Goal: Task Accomplishment & Management: Complete application form

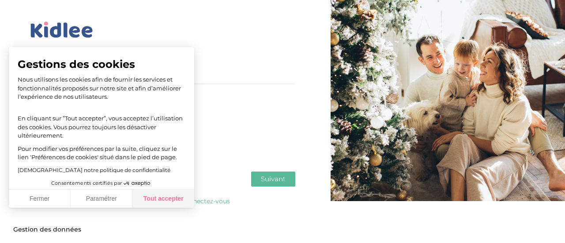
click at [153, 198] on button "Tout accepter" at bounding box center [163, 199] width 62 height 19
checkbox input "true"
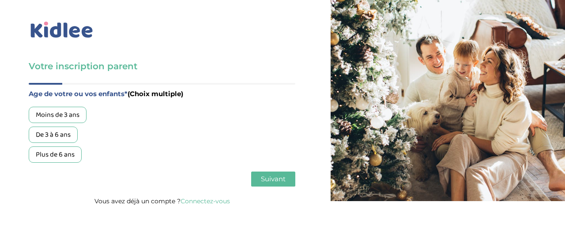
click at [57, 32] on img at bounding box center [62, 30] width 66 height 20
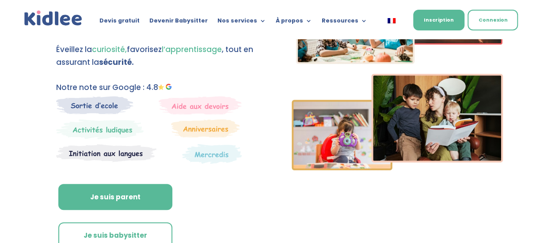
scroll to position [88, 0]
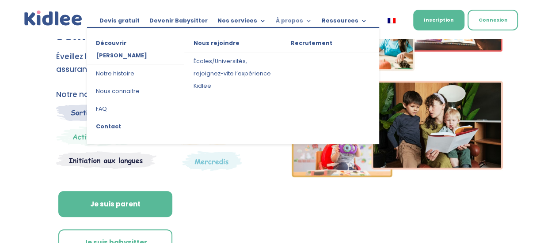
click at [282, 24] on link "À propos" at bounding box center [294, 23] width 36 height 10
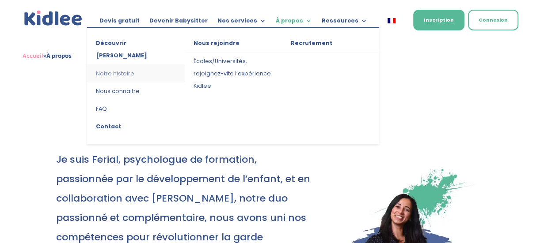
click at [107, 65] on link "Notre histoire" at bounding box center [135, 74] width 97 height 18
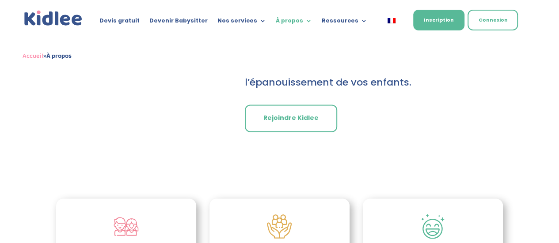
scroll to position [795, 0]
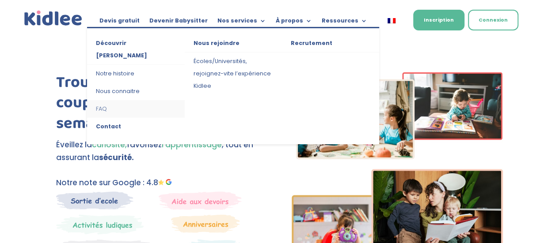
click at [95, 100] on link "FAQ" at bounding box center [135, 109] width 97 height 18
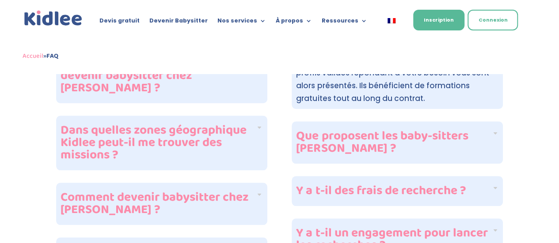
scroll to position [397, 0]
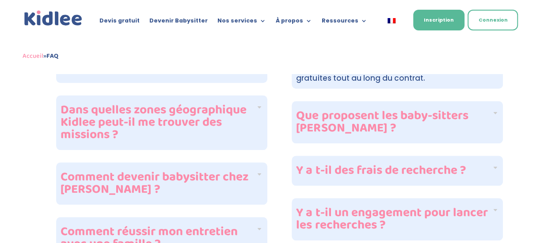
click at [365, 165] on h4 "Y a t-il des frais de recherche ?" at bounding box center [393, 171] width 195 height 12
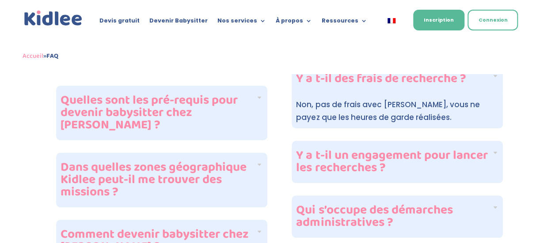
scroll to position [353, 0]
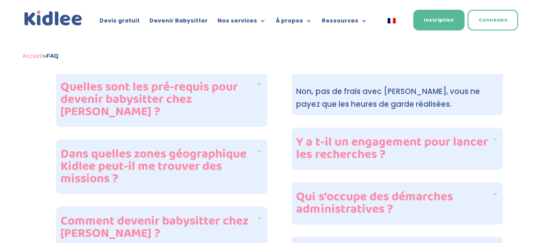
click at [371, 136] on h4 "Y a t-il un engagement pour lancer les recherches ?" at bounding box center [393, 148] width 195 height 25
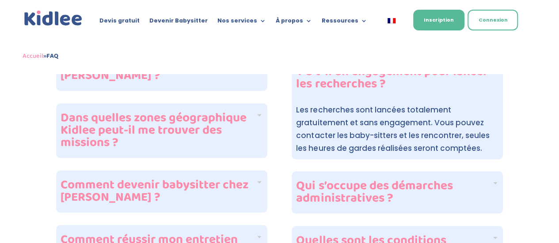
scroll to position [442, 0]
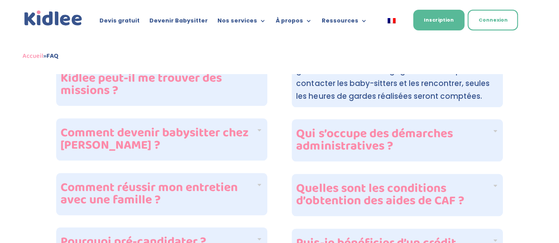
click at [370, 128] on h4 "Qui s’occupe des démarches administratives ?" at bounding box center [393, 140] width 195 height 25
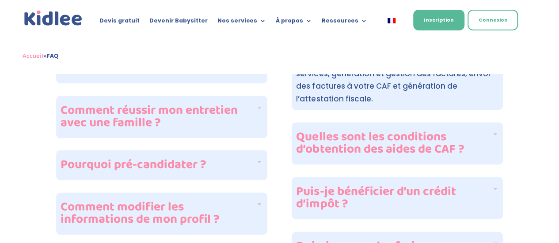
scroll to position [530, 0]
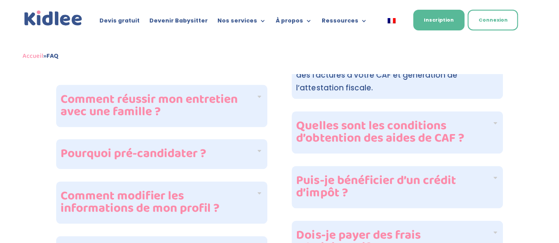
click at [361, 186] on div "Puis-je bénéficier d’un crédit d’impôt ?" at bounding box center [396, 187] width 211 height 42
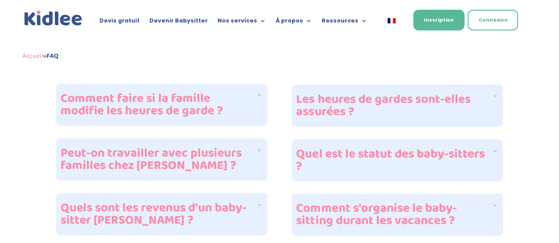
scroll to position [751, 0]
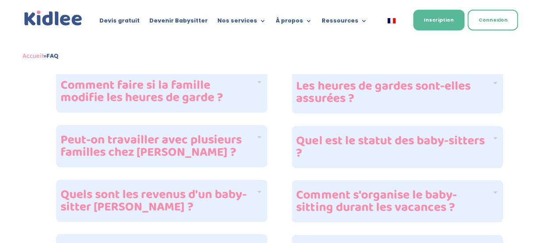
click at [360, 135] on h4 "Quel est le statut des baby-sitters ?" at bounding box center [393, 147] width 195 height 25
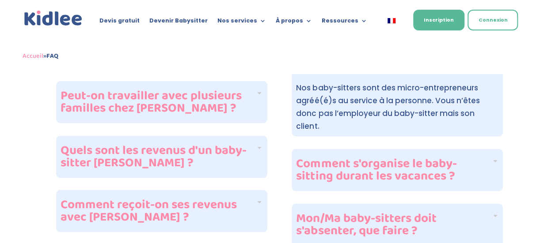
click at [160, 144] on h4 "Quels sont les revenus d'un baby-sitter Kidlee ?" at bounding box center [158, 156] width 195 height 25
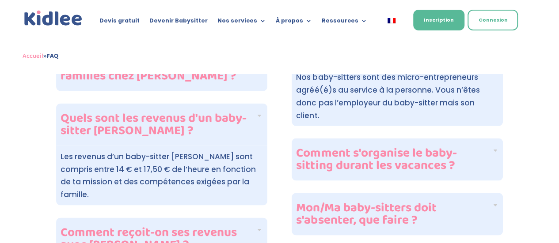
scroll to position [818, 0]
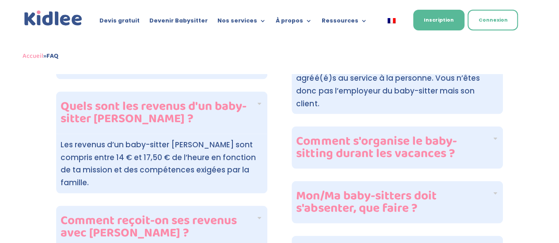
click at [215, 215] on h4 "Comment reçoit-on ses revenus avec Kidlee ?" at bounding box center [158, 227] width 195 height 25
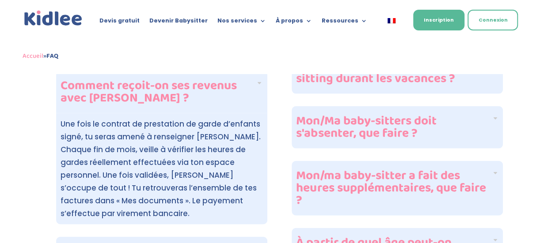
scroll to position [906, 0]
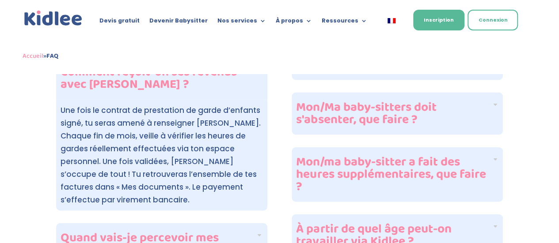
click at [375, 156] on h4 "Mon/ma baby-sitter a fait des heures supplémentaires, que faire ?" at bounding box center [393, 174] width 195 height 37
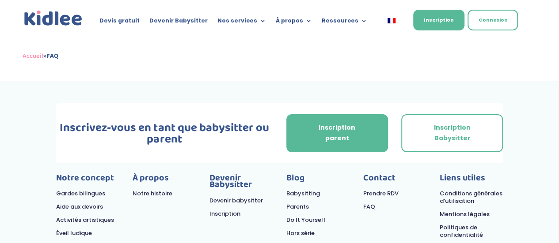
scroll to position [1348, 0]
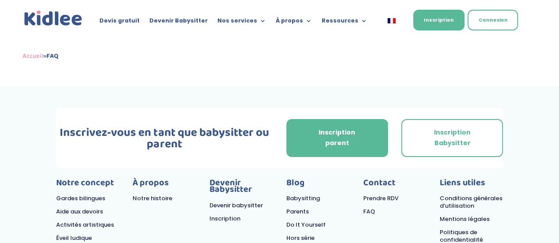
click at [370, 208] on link "FAQ" at bounding box center [369, 212] width 12 height 8
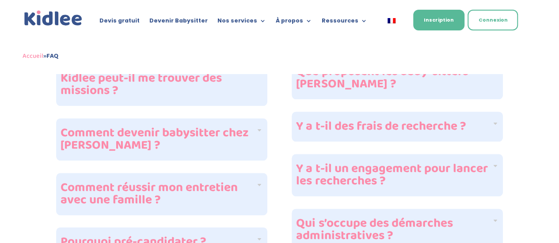
scroll to position [397, 0]
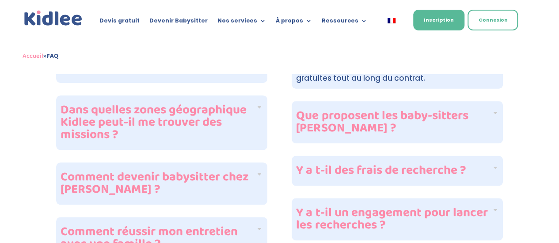
click at [427, 120] on h4 "Que proposent les baby-sitters [PERSON_NAME] ?" at bounding box center [393, 122] width 195 height 25
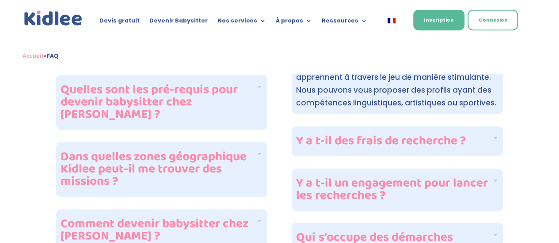
scroll to position [353, 0]
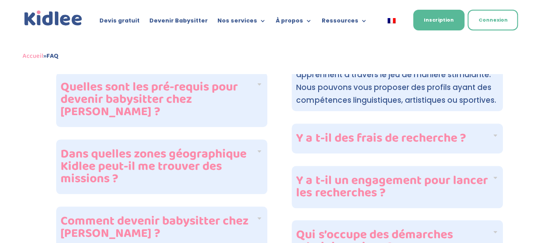
click at [406, 132] on h4 "Y a t-il des frais de recherche ?" at bounding box center [393, 138] width 195 height 12
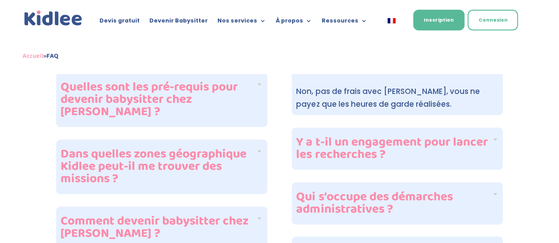
click at [414, 136] on h4 "Y a t-il un engagement pour lancer les recherches ?" at bounding box center [393, 148] width 195 height 25
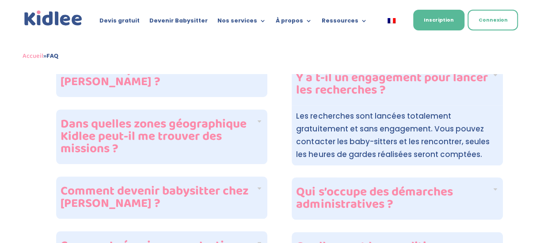
scroll to position [397, 0]
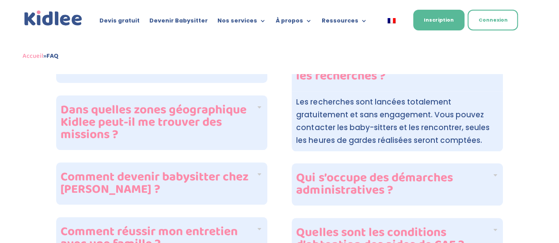
click at [417, 172] on h4 "Qui s’occupe des démarches administratives ?" at bounding box center [393, 184] width 195 height 25
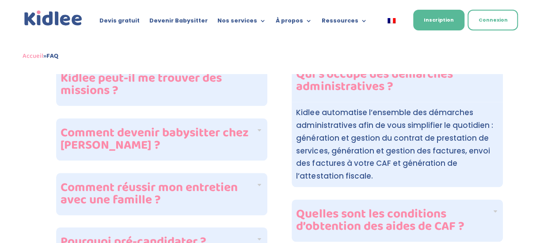
scroll to position [486, 0]
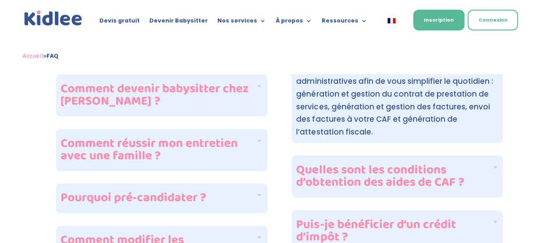
click at [388, 164] on h4 "Quelles sont les conditions d’obtention des aides de CAF ?" at bounding box center [393, 176] width 195 height 25
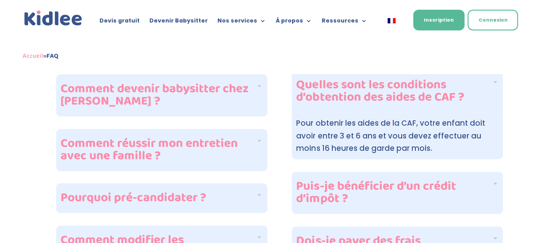
click at [409, 181] on h4 "Puis-je bénéficier d’un crédit d’impôt ?" at bounding box center [393, 193] width 195 height 25
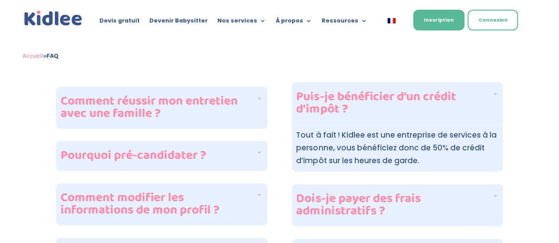
scroll to position [574, 0]
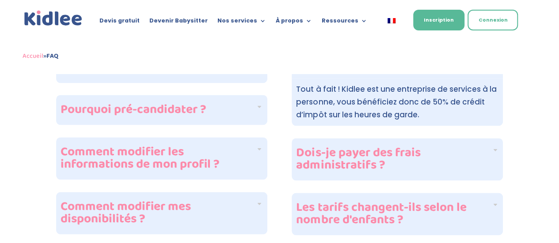
click at [404, 150] on h4 "Dois-je payer des frais administratifs ?" at bounding box center [393, 159] width 195 height 25
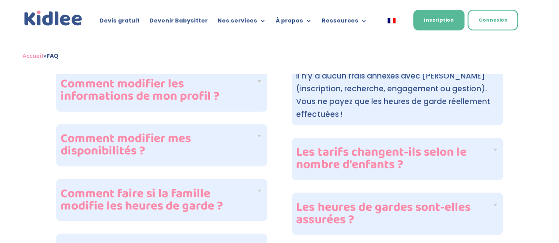
scroll to position [662, 0]
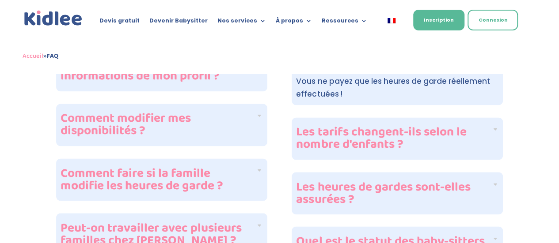
click at [412, 126] on h4 "Les tarifs changent-ils selon le nombre d'enfants ?" at bounding box center [393, 138] width 195 height 25
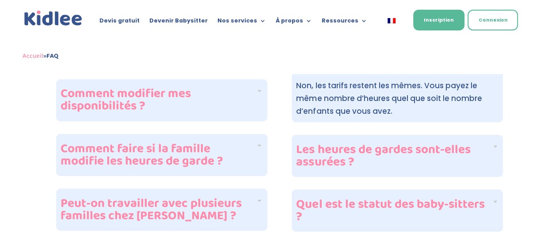
scroll to position [707, 0]
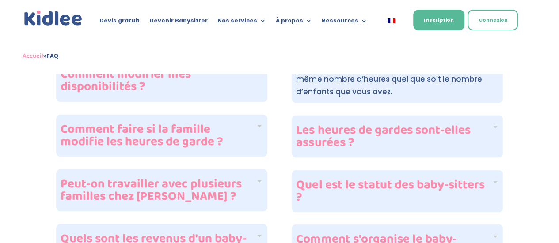
click at [418, 179] on h4 "Quel est le statut des baby-sitters ?" at bounding box center [393, 191] width 195 height 25
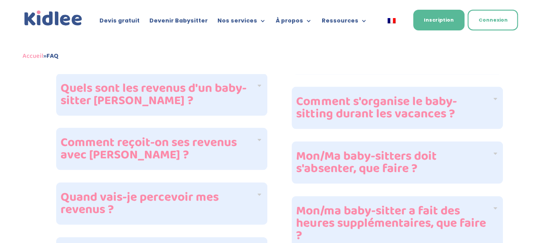
scroll to position [795, 0]
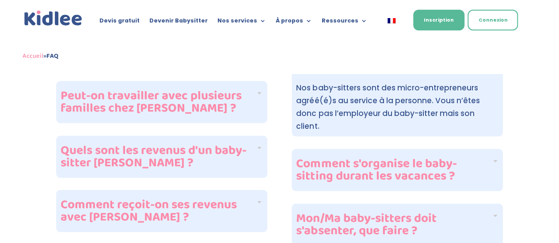
click at [198, 144] on h4 "Quels sont les revenus d'un baby-sitter Kidlee ?" at bounding box center [158, 156] width 195 height 25
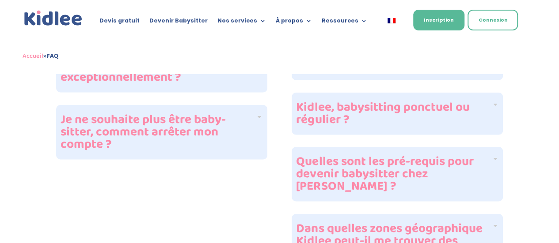
scroll to position [1127, 0]
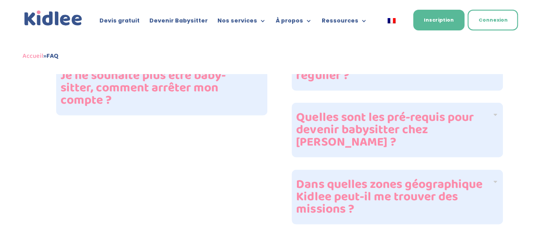
click at [411, 112] on h4 "Quelles sont les pré-requis pour devenir babysitter chez Kidlee ?" at bounding box center [393, 130] width 195 height 37
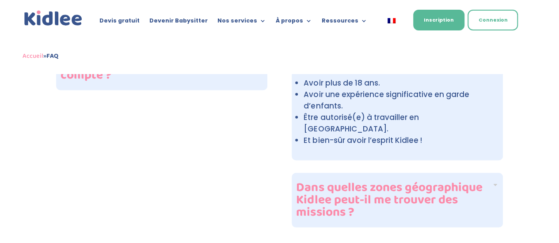
scroll to position [1171, 0]
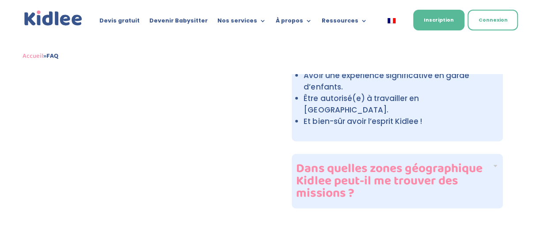
click at [422, 163] on h4 "Dans quelles zones géographique Kidlee peut-il me trouver des missions ?" at bounding box center [393, 181] width 195 height 37
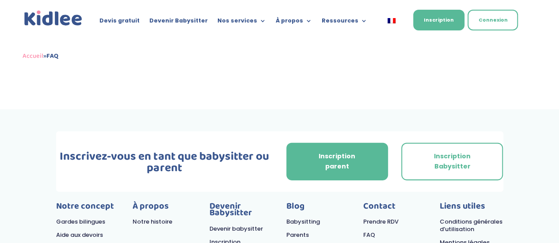
scroll to position [1303, 0]
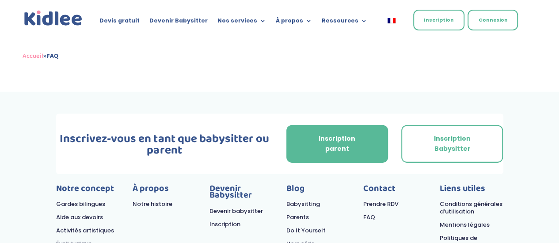
click at [452, 16] on link "Inscription" at bounding box center [438, 20] width 51 height 21
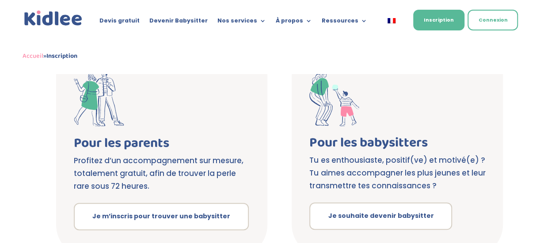
scroll to position [177, 0]
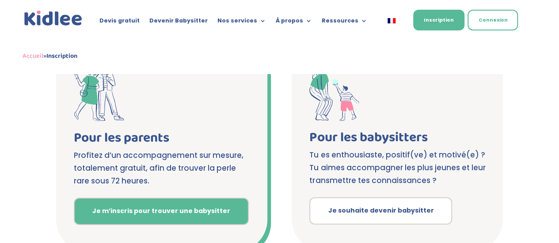
click at [146, 205] on link "Je m’inscris pour trouver une babysitter" at bounding box center [161, 211] width 175 height 27
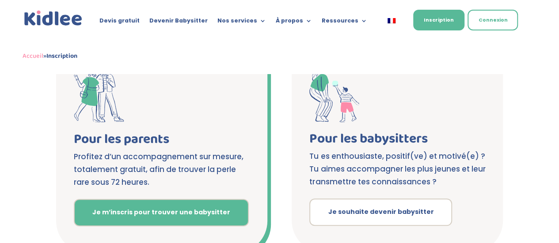
click at [161, 208] on link "Je m’inscris pour trouver une babysitter" at bounding box center [161, 212] width 175 height 27
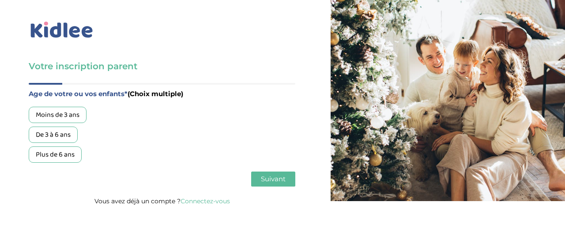
click at [64, 116] on div "Moins de 3 ans" at bounding box center [58, 115] width 58 height 16
click at [61, 139] on div "De 3 à 6 ans" at bounding box center [53, 135] width 49 height 16
click at [269, 179] on span "Suivant" at bounding box center [273, 179] width 25 height 8
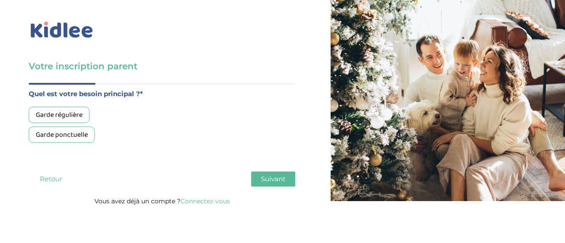
click at [61, 115] on div "Garde régulière" at bounding box center [59, 115] width 61 height 16
click at [266, 174] on button "Suivant" at bounding box center [273, 179] width 44 height 15
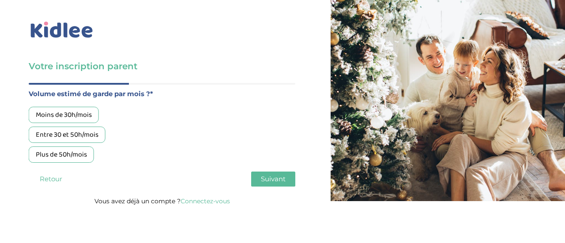
click at [57, 151] on div "Plus de 50h/mois" at bounding box center [61, 155] width 65 height 16
click at [270, 181] on span "Suivant" at bounding box center [273, 179] width 25 height 8
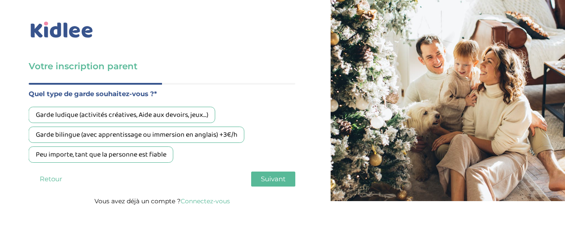
click at [110, 151] on div "Peu importe, tant que la personne est fiable" at bounding box center [101, 155] width 145 height 16
click at [273, 176] on span "Suivant" at bounding box center [273, 179] width 25 height 8
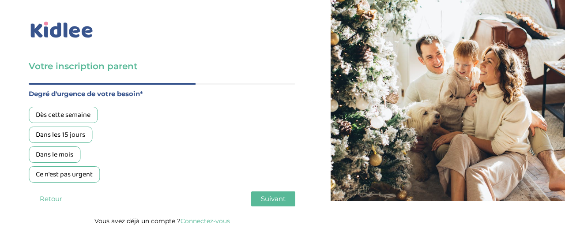
click at [63, 153] on div "Dans le mois" at bounding box center [55, 155] width 52 height 16
click at [268, 197] on span "Suivant" at bounding box center [273, 199] width 25 height 8
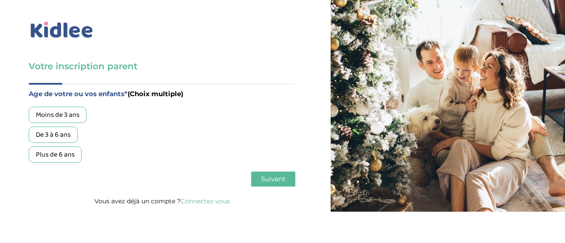
click at [60, 119] on div "Moins de 3 ans" at bounding box center [58, 115] width 58 height 16
click at [61, 134] on div "De 3 à 6 ans" at bounding box center [53, 135] width 49 height 16
click at [268, 182] on span "Suivant" at bounding box center [273, 179] width 25 height 8
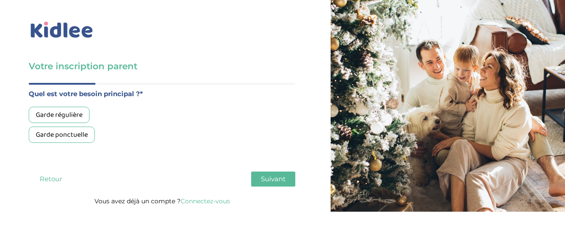
click at [72, 115] on div "Garde régulière" at bounding box center [59, 115] width 61 height 16
click at [261, 180] on button "Suivant" at bounding box center [273, 179] width 44 height 15
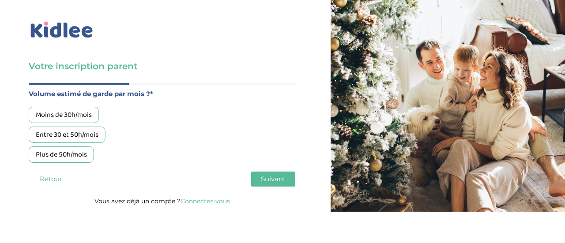
click at [82, 151] on div "Plus de 50h/mois" at bounding box center [61, 155] width 65 height 16
click at [263, 179] on span "Suivant" at bounding box center [273, 179] width 25 height 8
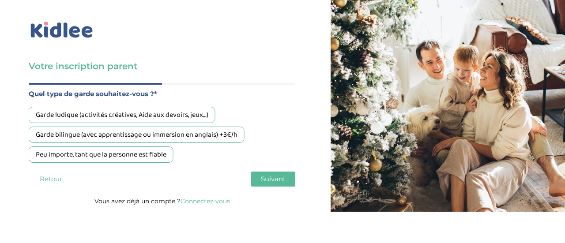
click at [70, 153] on div "Peu importe, tant que la personne est fiable" at bounding box center [101, 155] width 145 height 16
click at [284, 183] on span "Suivant" at bounding box center [273, 179] width 25 height 8
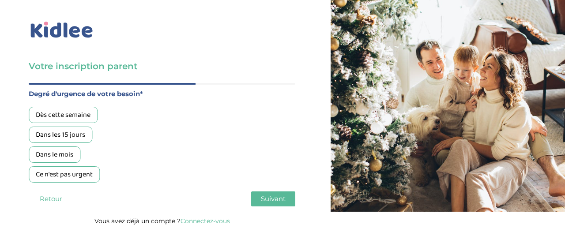
click at [47, 135] on div "Dans les 15 jours" at bounding box center [61, 135] width 64 height 16
click at [270, 199] on span "Suivant" at bounding box center [273, 199] width 25 height 8
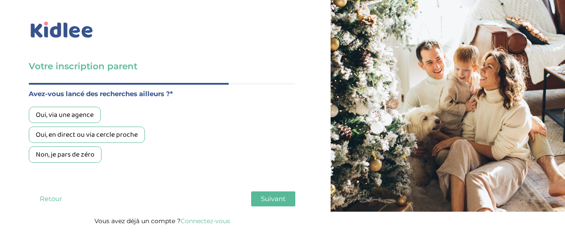
click at [81, 136] on div "Oui, en direct ou via cercle proche" at bounding box center [87, 135] width 116 height 16
click at [268, 201] on span "Suivant" at bounding box center [273, 199] width 25 height 8
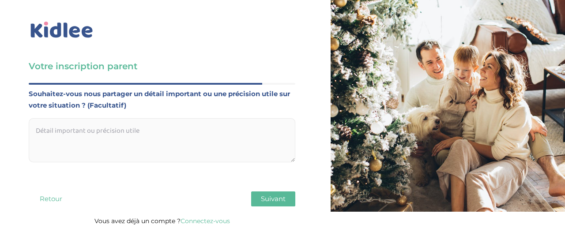
click at [265, 194] on button "Suivant" at bounding box center [273, 199] width 44 height 15
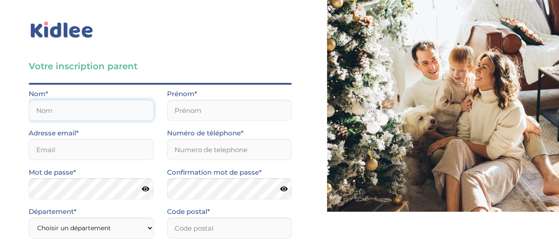
click at [67, 112] on input "text" at bounding box center [91, 110] width 125 height 21
type input "Thibaud"
drag, startPoint x: 72, startPoint y: 107, endPoint x: 0, endPoint y: 99, distance: 72.8
click at [0, 99] on div "Votre inscription parent Avant de poursuivre veuillez vérifier que tous les cha…" at bounding box center [159, 191] width 333 height 383
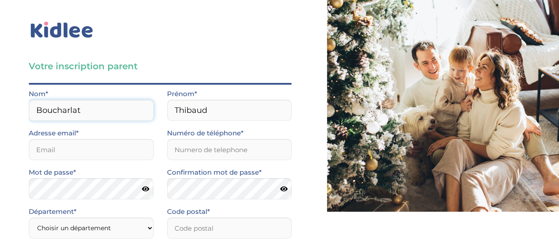
type input "Boucharlat"
click at [53, 142] on input "email" at bounding box center [91, 149] width 125 height 21
type input "thibaudboucharlat@yahoo.fr"
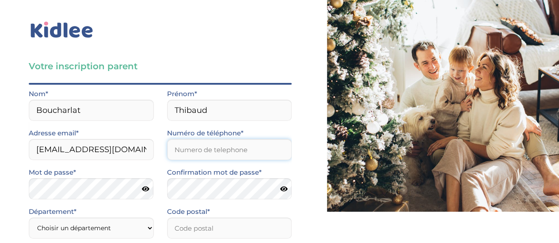
type input "9"
type input "0628563983"
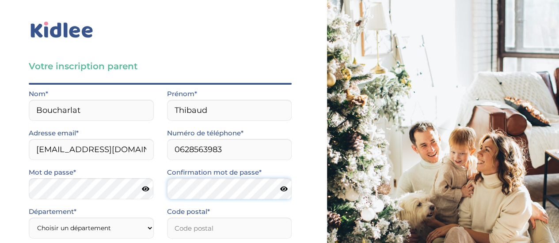
scroll to position [88, 0]
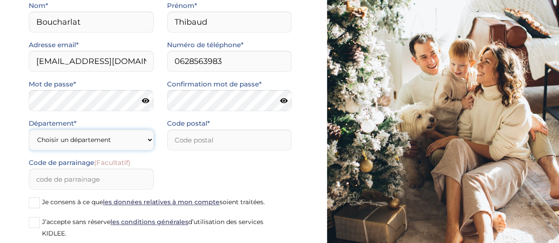
click at [101, 146] on select "Choisir un département Paris (75) Hauts-de-Seine (92) Yvelines (78) Val-de-Marn…" at bounding box center [91, 139] width 125 height 21
select select "92"
click at [29, 129] on select "Choisir un département Paris (75) Hauts-de-Seine (92) Yvelines (78) Val-de-Marn…" at bounding box center [91, 139] width 125 height 21
click at [178, 137] on input "number" at bounding box center [229, 139] width 125 height 21
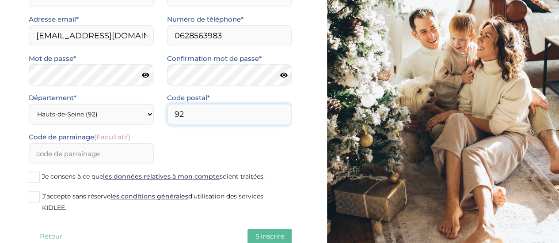
scroll to position [132, 0]
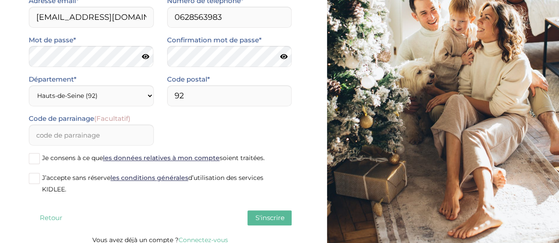
click at [33, 159] on span at bounding box center [34, 158] width 11 height 11
click at [0, 0] on input "Je consens à ce que les données relatives à mon compte soient traitées." at bounding box center [0, 0] width 0 height 0
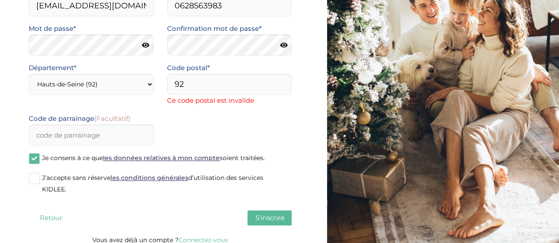
click at [36, 182] on span at bounding box center [34, 178] width 11 height 11
click at [0, 0] on input "J’accepte sans réserve les conditions générales d’utilisation des services KIDL…" at bounding box center [0, 0] width 0 height 0
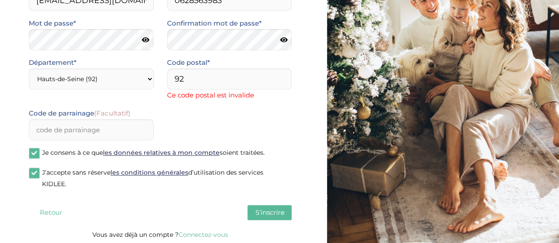
scroll to position [151, 0]
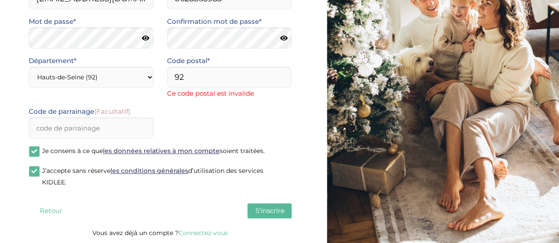
click at [260, 208] on span "S'inscrire" at bounding box center [269, 211] width 29 height 8
click at [194, 81] on input "92" at bounding box center [229, 77] width 125 height 21
type input "92300"
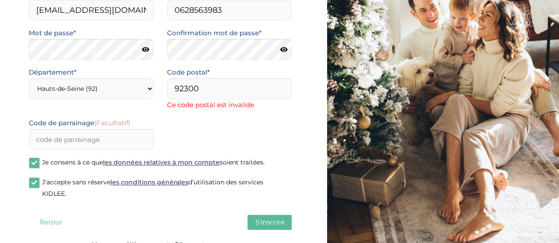
click at [261, 218] on span "S'inscrire" at bounding box center [269, 222] width 29 height 8
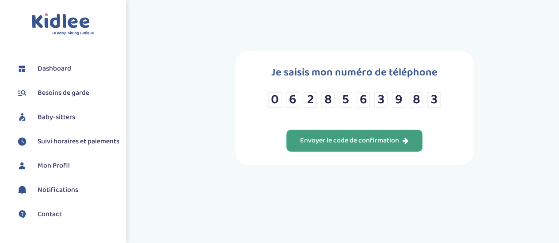
click at [375, 138] on div "Envoyer le code de confirmation" at bounding box center [354, 141] width 109 height 10
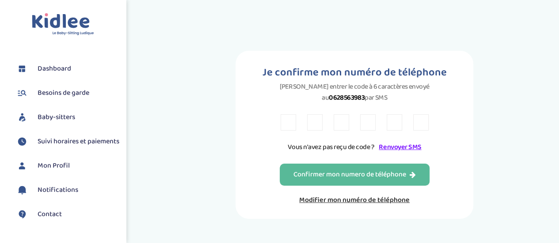
click at [284, 124] on input "text" at bounding box center [287, 122] width 15 height 16
type input "2"
type input "M"
type input "9"
type input "F"
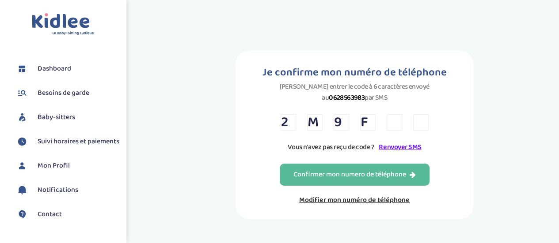
type input "3"
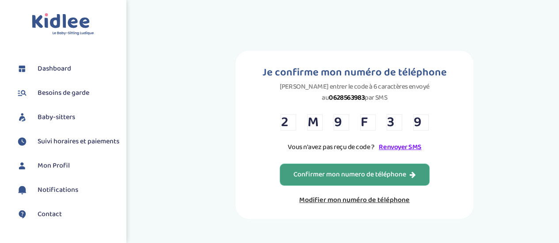
type input "9"
click at [344, 179] on div "Confirmer mon numero de téléphone" at bounding box center [354, 175] width 122 height 10
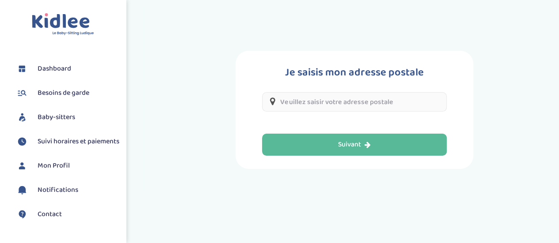
click at [333, 103] on input "text" at bounding box center [354, 101] width 184 height 19
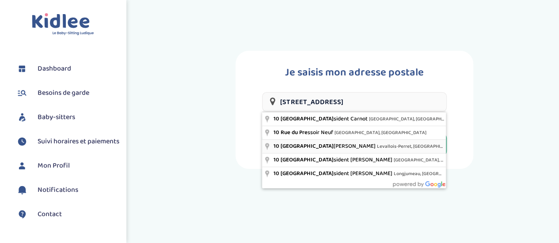
type input "[STREET_ADDRESS][PERSON_NAME]"
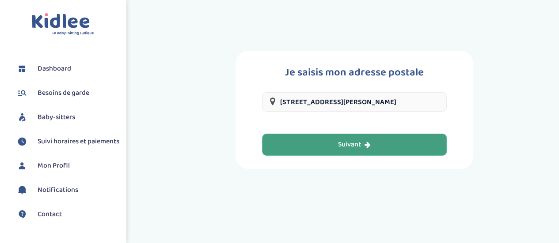
click at [360, 146] on div "Suivant" at bounding box center [354, 145] width 33 height 10
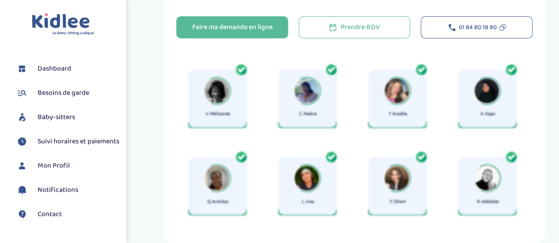
scroll to position [71, 0]
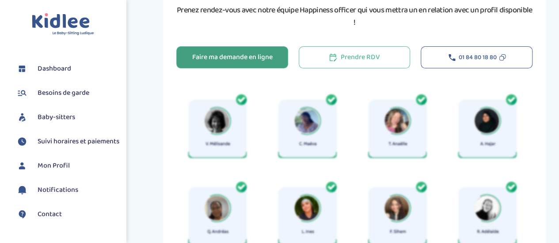
click at [234, 57] on div "Faire ma demande en ligne" at bounding box center [232, 58] width 80 height 10
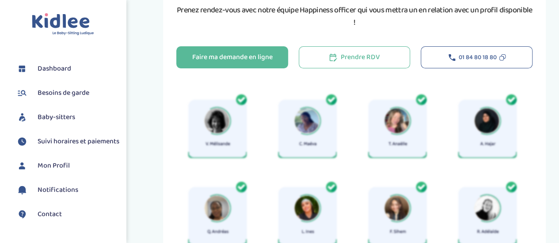
click at [242, 70] on div "Plus de 500 membres qualifiés correspondent à votre besoin dans votre zone géog…" at bounding box center [354, 112] width 382 height 326
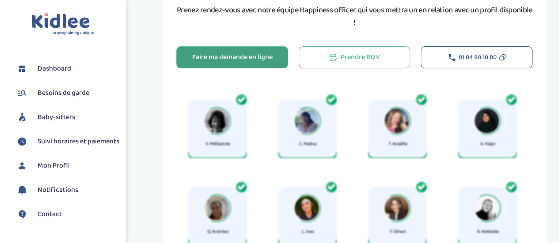
click at [242, 61] on div "Faire ma demande en ligne" at bounding box center [232, 58] width 80 height 10
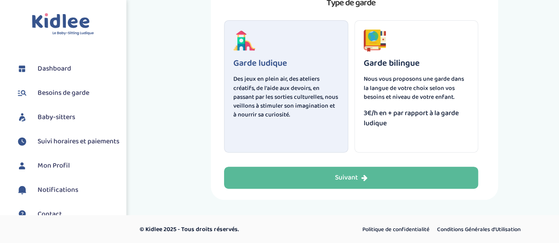
scroll to position [79, 0]
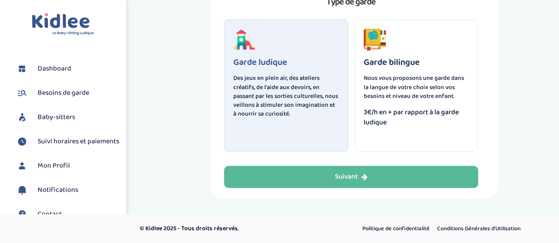
click at [360, 176] on div "Suivant" at bounding box center [351, 177] width 33 height 10
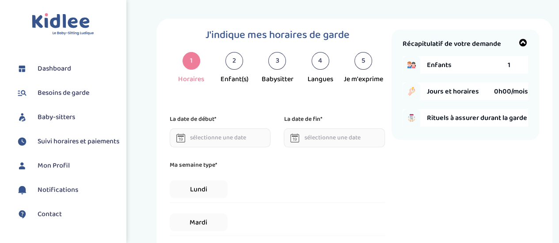
scroll to position [0, 0]
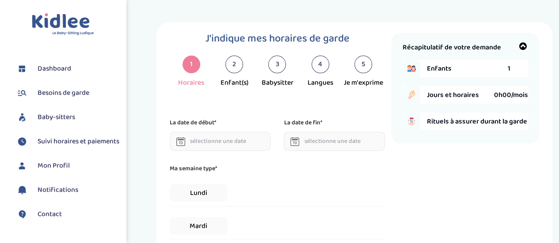
click at [237, 67] on div "2" at bounding box center [234, 65] width 18 height 18
click at [231, 61] on div "2" at bounding box center [234, 65] width 18 height 18
click at [239, 85] on div "Enfant(s)" at bounding box center [234, 83] width 28 height 11
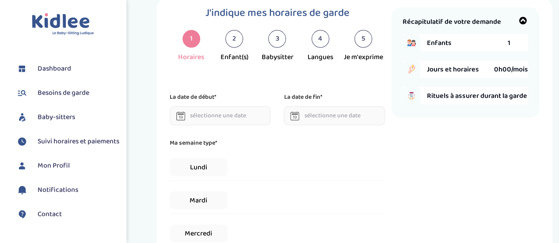
scroll to position [44, 0]
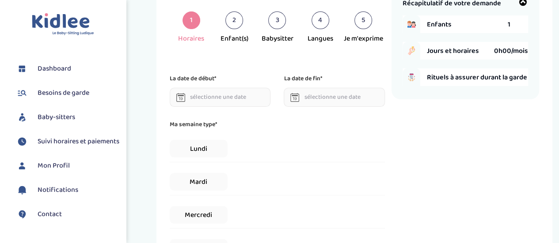
click at [234, 96] on input "text" at bounding box center [220, 97] width 101 height 19
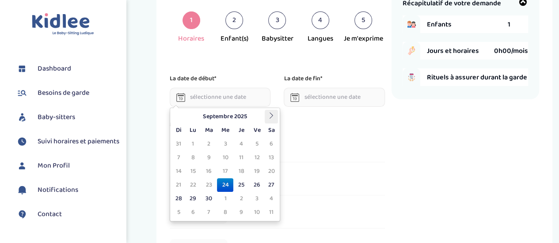
click at [273, 117] on icon at bounding box center [271, 116] width 6 height 6
click at [225, 141] on td "1" at bounding box center [225, 144] width 16 height 14
type input "[DATE]"
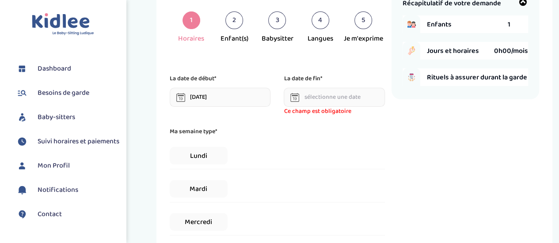
click at [341, 108] on span "Ce champ est obligatoire" at bounding box center [334, 111] width 101 height 9
click at [290, 97] on icon at bounding box center [294, 97] width 9 height 9
click at [294, 96] on icon at bounding box center [295, 95] width 6 height 1
click at [298, 101] on icon at bounding box center [294, 97] width 9 height 9
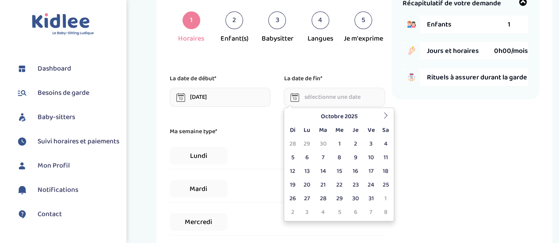
click at [316, 99] on input "text" at bounding box center [334, 97] width 101 height 19
click at [388, 117] on icon at bounding box center [385, 116] width 6 height 6
click at [387, 115] on icon at bounding box center [385, 116] width 6 height 6
click at [386, 114] on icon at bounding box center [385, 116] width 6 height 6
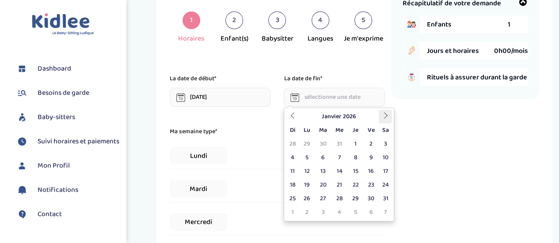
click at [386, 114] on icon at bounding box center [385, 116] width 6 height 6
click at [385, 114] on icon at bounding box center [385, 116] width 6 height 6
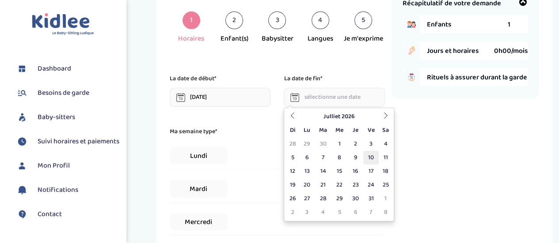
click at [372, 157] on td "10" at bounding box center [370, 158] width 15 height 14
type input "[DATE]"
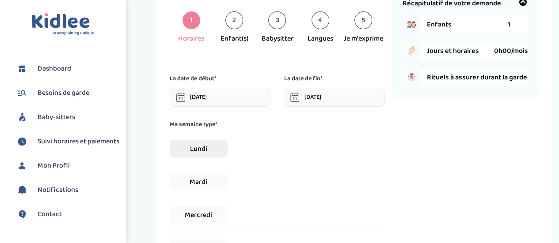
click at [210, 151] on span "Lundi" at bounding box center [198, 149] width 57 height 18
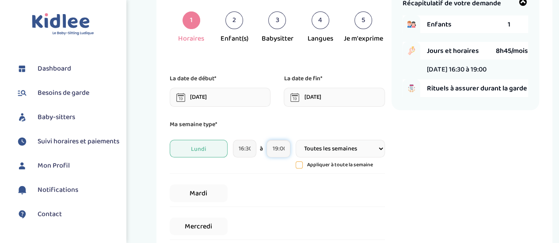
click at [281, 148] on input "19:00" at bounding box center [278, 149] width 24 height 18
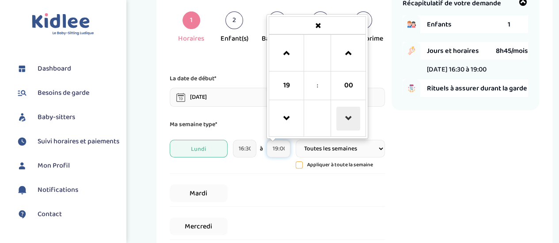
click at [347, 119] on span at bounding box center [348, 119] width 24 height 24
type input "18:45"
click at [246, 157] on input "16:30" at bounding box center [245, 149] width 24 height 18
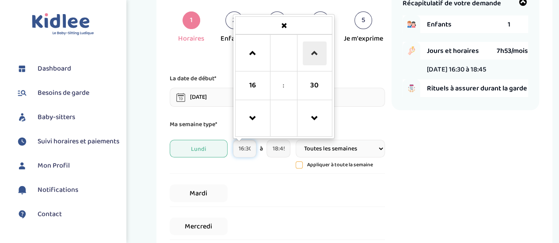
click at [315, 56] on span at bounding box center [315, 54] width 24 height 24
type input "16:45"
drag, startPoint x: 366, startPoint y: 117, endPoint x: 360, endPoint y: 118, distance: 6.6
click at [367, 117] on form "La date de début* [DATE] La date de fin* [DATE] Ma semaine type* [DATE] 16:45 1…" at bounding box center [277, 245] width 215 height 343
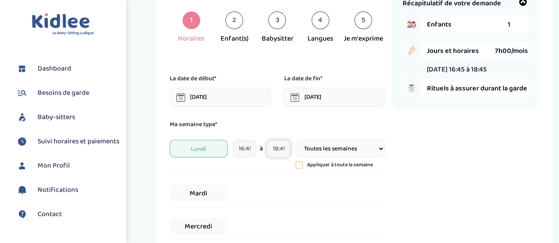
click at [284, 152] on input "18:45" at bounding box center [278, 149] width 24 height 18
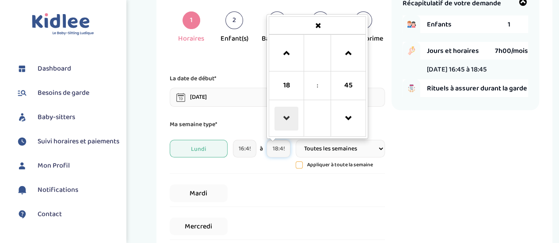
click at [288, 122] on span at bounding box center [286, 119] width 24 height 24
click at [282, 49] on span at bounding box center [286, 54] width 24 height 24
click at [283, 49] on span at bounding box center [286, 54] width 24 height 24
click at [348, 49] on span at bounding box center [348, 54] width 24 height 24
click at [353, 123] on span at bounding box center [348, 119] width 24 height 24
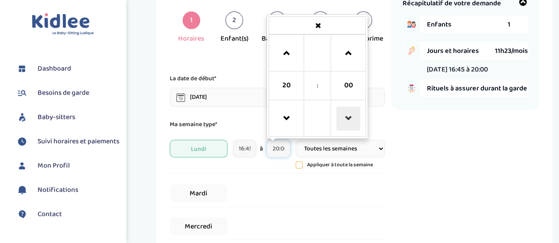
type input "19:45"
click at [395, 125] on div "Récapitulatif de votre demande Enfants 1 Jours et horaires 10h30/mois [DATE] 16…" at bounding box center [465, 221] width 148 height 464
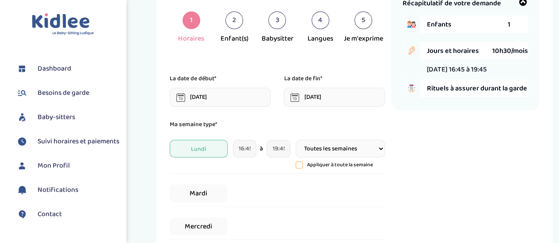
click at [301, 167] on icon at bounding box center [299, 165] width 6 height 6
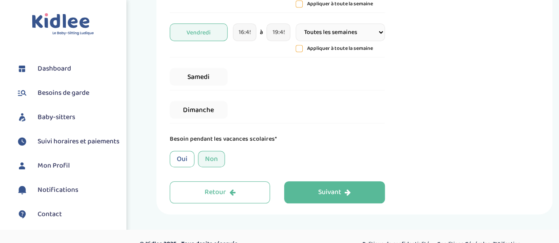
scroll to position [353, 0]
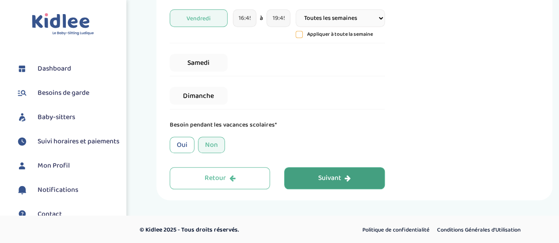
click at [317, 177] on button "Suivant" at bounding box center [334, 178] width 100 height 22
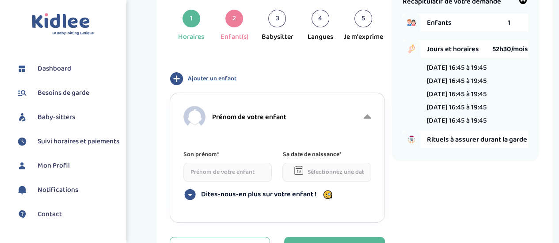
scroll to position [117, 0]
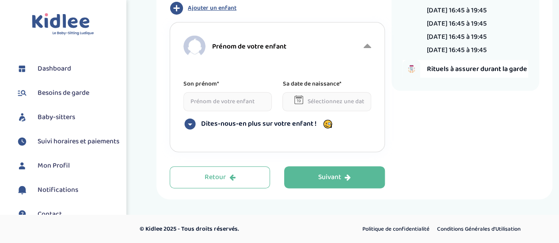
click at [224, 105] on input at bounding box center [227, 101] width 88 height 19
type input "Rose"
click at [321, 107] on input "text" at bounding box center [326, 101] width 88 height 19
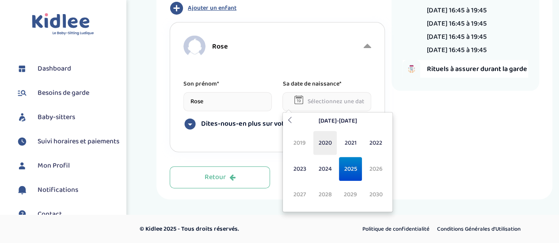
click at [326, 141] on span "2020" at bounding box center [324, 143] width 23 height 24
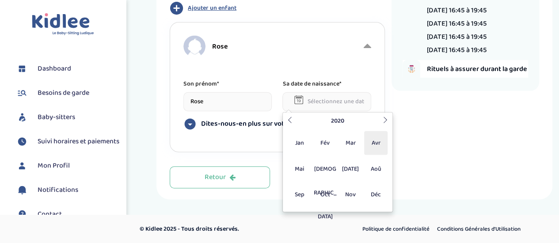
click at [371, 139] on span "Avr" at bounding box center [375, 143] width 23 height 24
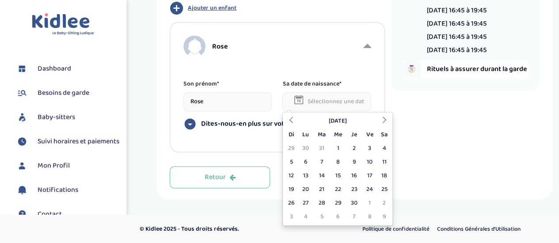
click at [338, 159] on td "8" at bounding box center [338, 162] width 16 height 14
type input "[DATE]"
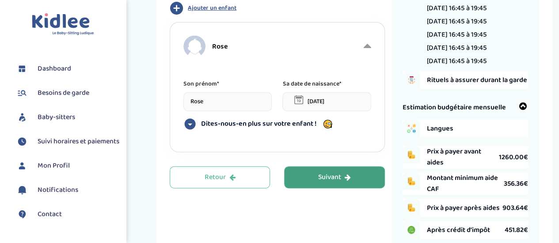
click at [306, 176] on button "Suivant" at bounding box center [334, 178] width 100 height 22
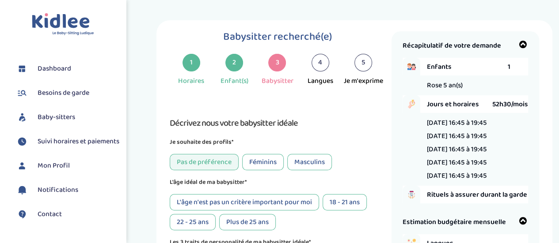
scroll to position [0, 0]
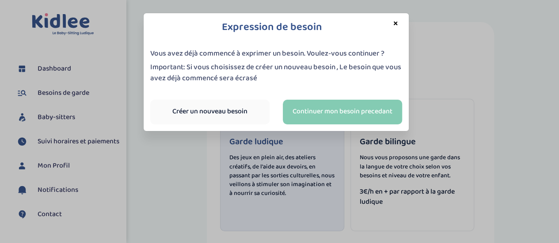
click at [370, 113] on link "Continuer mon besoin precedant" at bounding box center [342, 112] width 119 height 25
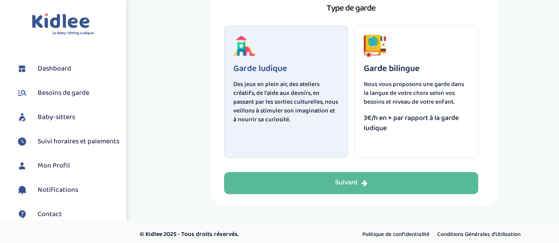
scroll to position [170, 0]
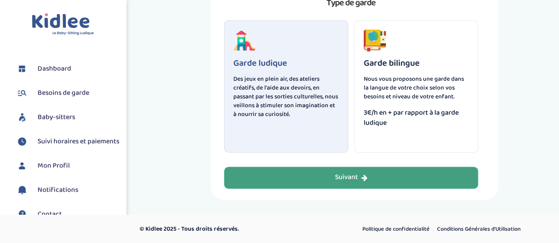
click at [356, 174] on div "Suivant" at bounding box center [351, 178] width 33 height 10
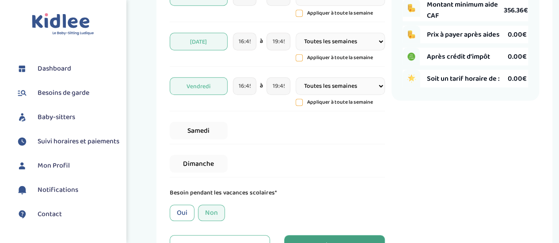
scroll to position [433, 0]
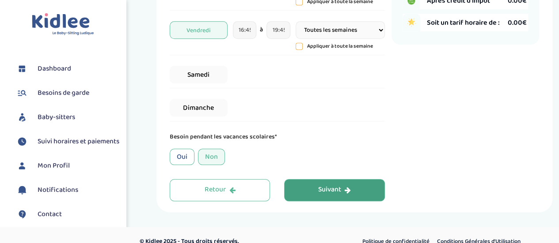
click at [321, 187] on div "Suivant" at bounding box center [334, 190] width 33 height 10
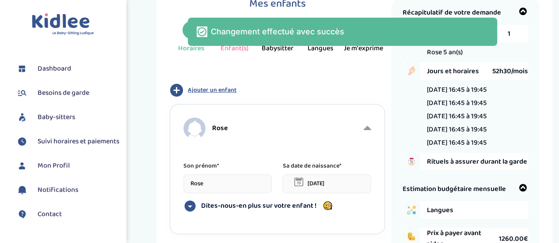
scroll to position [124, 0]
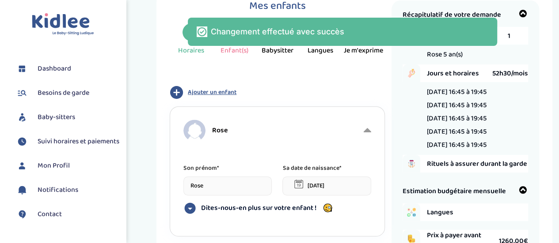
click at [217, 88] on span "Ajouter un enfant" at bounding box center [212, 92] width 49 height 9
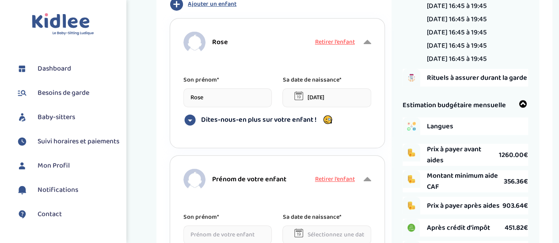
scroll to position [257, 0]
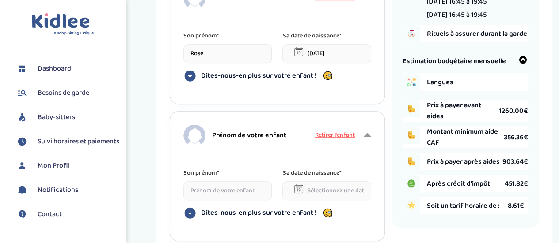
click at [221, 196] on input at bounding box center [227, 191] width 88 height 19
type input "Madeleine"
drag, startPoint x: 226, startPoint y: 53, endPoint x: 194, endPoint y: 57, distance: 32.1
click at [194, 57] on input "Rose" at bounding box center [227, 53] width 88 height 19
type input "R"
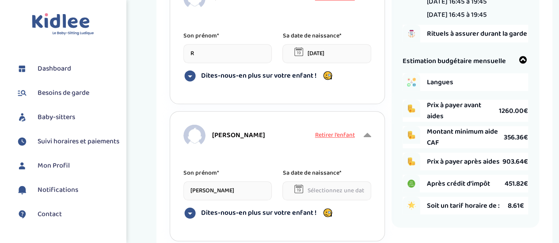
click at [215, 193] on input "Madeleine" at bounding box center [227, 191] width 88 height 19
drag, startPoint x: 231, startPoint y: 189, endPoint x: 194, endPoint y: 187, distance: 36.7
click at [194, 187] on input "Madeleine" at bounding box center [227, 191] width 88 height 19
type input "M"
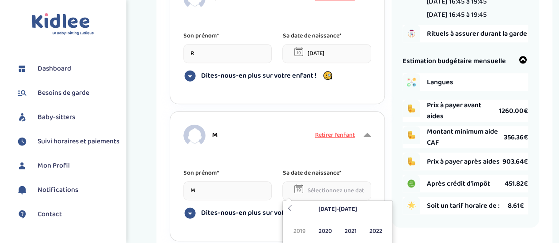
click at [321, 184] on input "text" at bounding box center [326, 191] width 88 height 19
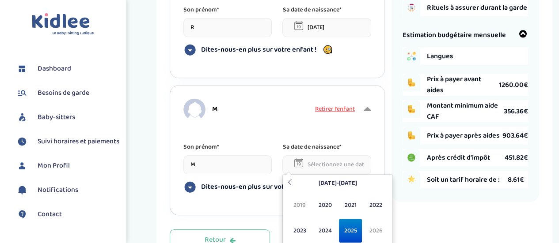
scroll to position [301, 0]
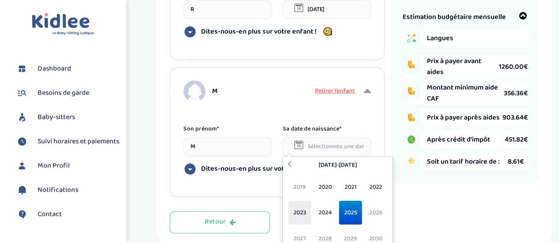
click at [306, 213] on span "2023" at bounding box center [299, 213] width 23 height 24
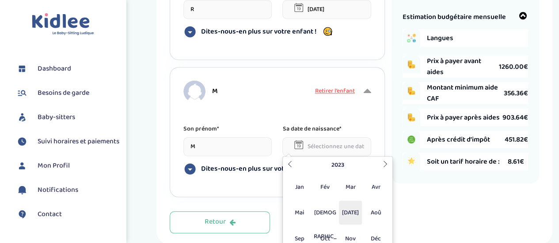
click at [355, 210] on span "Jul" at bounding box center [350, 213] width 23 height 24
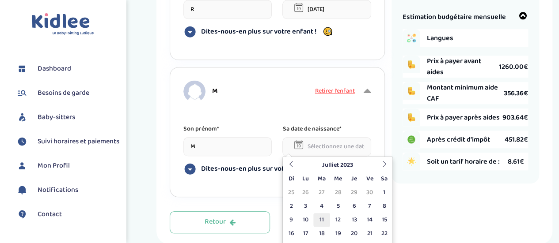
click at [320, 221] on td "11" at bounding box center [321, 220] width 16 height 14
type input "11-07-2023"
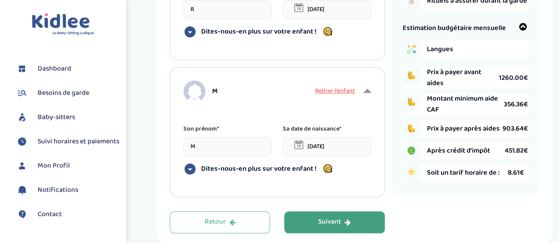
click at [474, 220] on div "Récapitulatif de votre demande Enfants 2 R 5 an(s) M 2 an(s) Jours et horaires …" at bounding box center [465, 28] width 148 height 409
click at [328, 224] on div "Suivant" at bounding box center [334, 222] width 33 height 10
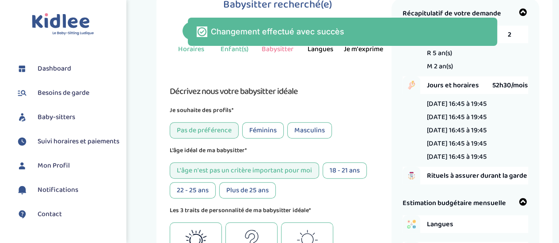
scroll to position [124, 0]
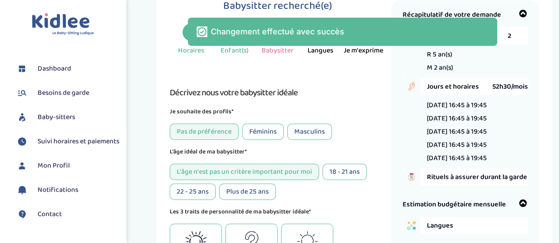
click at [269, 134] on div "Féminins" at bounding box center [263, 132] width 42 height 16
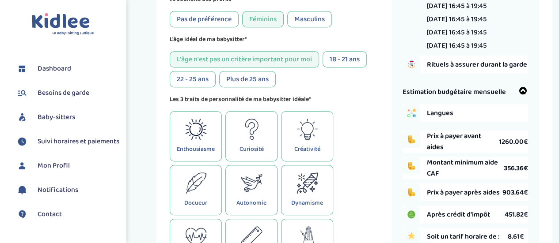
scroll to position [257, 0]
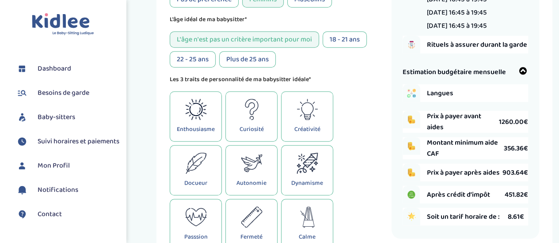
click at [301, 119] on icon at bounding box center [307, 109] width 22 height 21
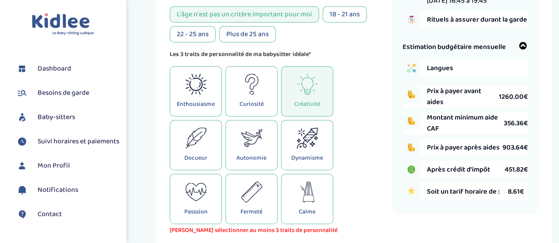
scroll to position [301, 0]
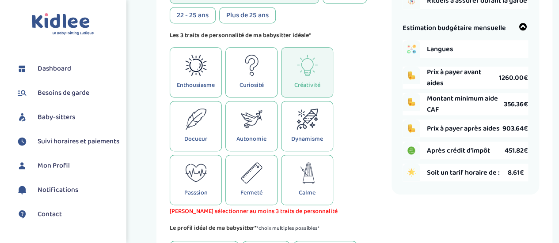
click at [195, 143] on p "Docueur" at bounding box center [195, 139] width 23 height 10
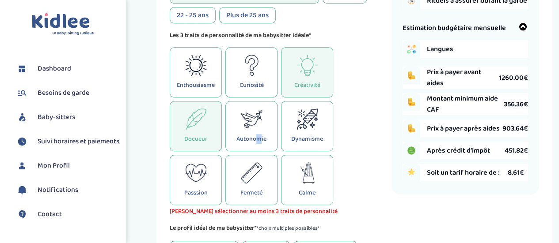
click at [259, 137] on p "Autonomie" at bounding box center [251, 139] width 30 height 10
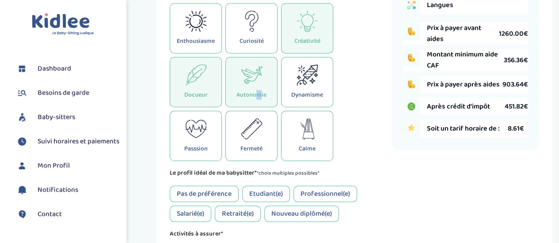
scroll to position [389, 0]
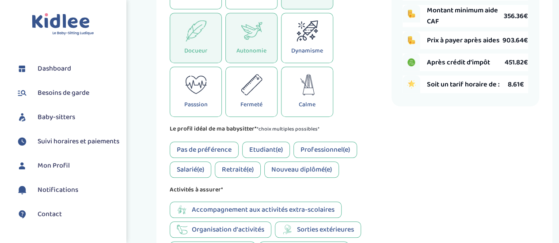
click at [222, 147] on div "Pas de préférence" at bounding box center [204, 150] width 69 height 16
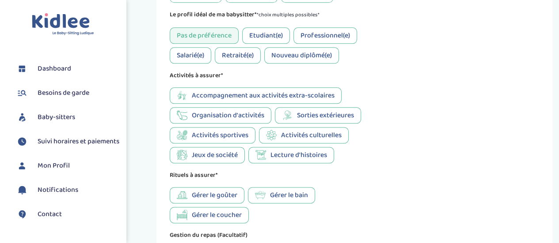
scroll to position [522, 0]
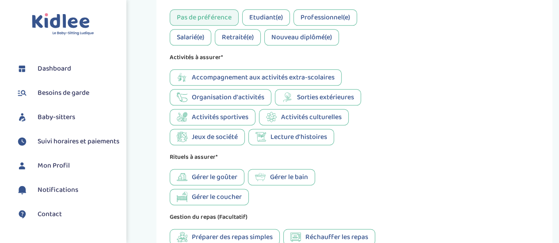
click at [261, 179] on icon at bounding box center [260, 177] width 11 height 11
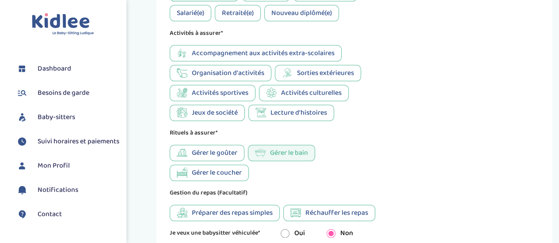
scroll to position [566, 0]
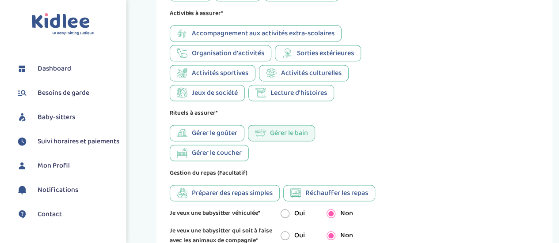
click at [313, 194] on span "Réchauffer les repas" at bounding box center [336, 193] width 63 height 11
click at [262, 194] on span "Préparer des repas simples" at bounding box center [232, 193] width 81 height 11
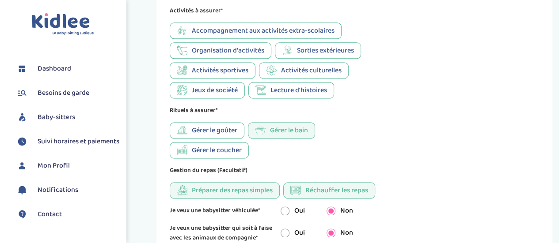
scroll to position [522, 0]
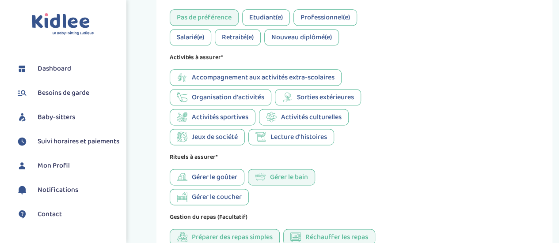
click at [246, 99] on span "Organisation d'activités" at bounding box center [228, 97] width 72 height 11
click at [282, 143] on span "Lecture d'histoires" at bounding box center [298, 137] width 57 height 11
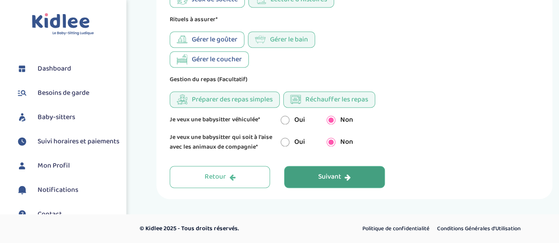
scroll to position [662, 0]
click at [339, 180] on div "Suivant" at bounding box center [334, 177] width 33 height 10
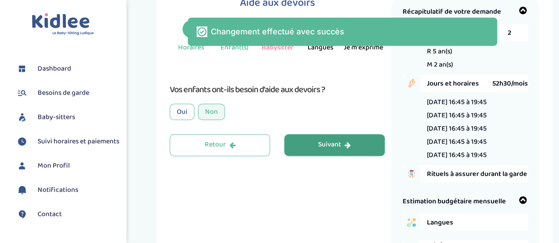
scroll to position [124, 0]
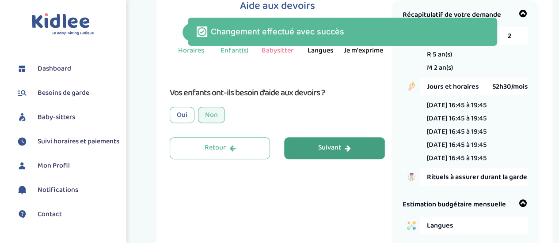
click at [317, 142] on button "Suivant" at bounding box center [334, 148] width 100 height 22
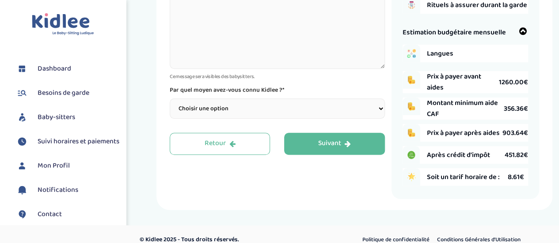
scroll to position [301, 0]
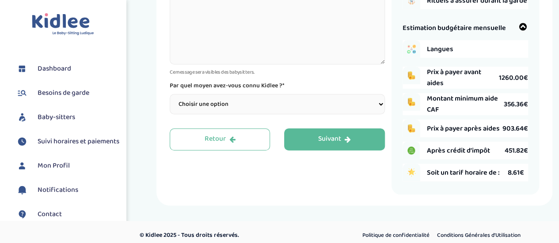
paste textarea "Nous sommes à la recherche d’une personne douce et attentive pour s’occuper de …"
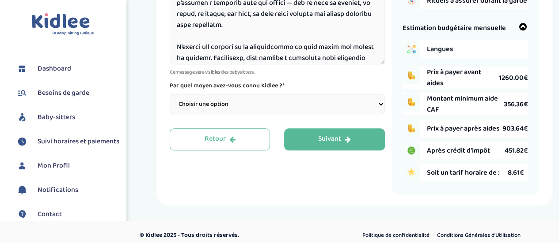
scroll to position [83, 0]
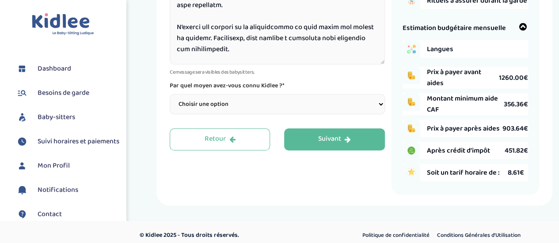
drag, startPoint x: 243, startPoint y: 56, endPoint x: 170, endPoint y: 31, distance: 77.1
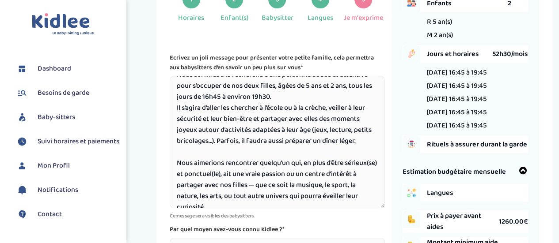
scroll to position [0, 0]
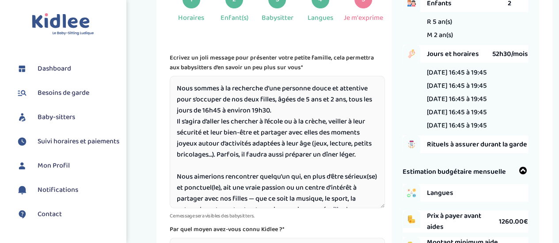
click at [280, 112] on textarea "Nous sommes à la recherche d’une personne douce et attentive pour s’occuper de …" at bounding box center [277, 142] width 215 height 132
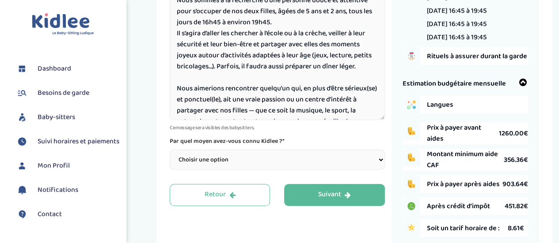
type textarea "Nous sommes à la recherche d’une personne douce et attentive pour s’occuper de …"
click at [281, 163] on select "Choisir une option Bouche à Oreille Google Plateforme Gens de confiance Faceboo…" at bounding box center [277, 160] width 215 height 20
click at [278, 159] on select "Choisir une option Bouche à Oreille Google Plateforme Gens de confiance Faceboo…" at bounding box center [277, 160] width 215 height 20
select select "2"
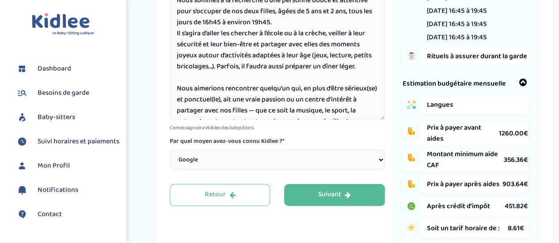
click at [170, 150] on select "Choisir une option Bouche à Oreille Google Plateforme Gens de confiance Faceboo…" at bounding box center [277, 160] width 215 height 20
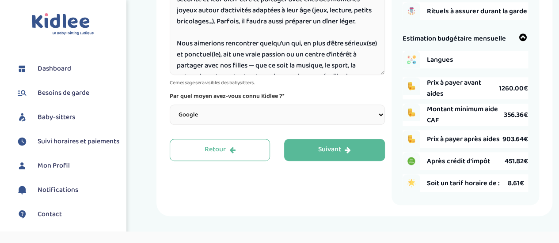
scroll to position [313, 0]
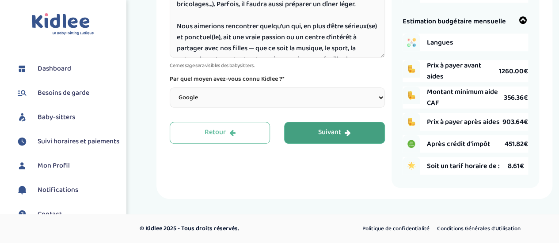
click at [325, 134] on button "Suivant" at bounding box center [334, 133] width 100 height 22
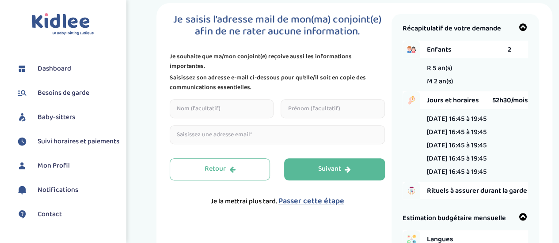
scroll to position [124, 0]
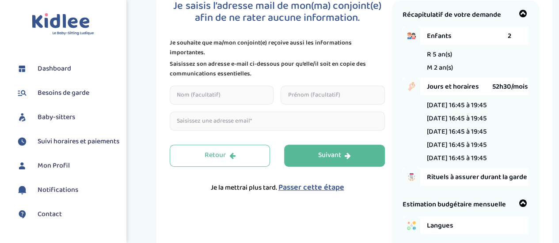
click at [300, 182] on span "Passer cette étape" at bounding box center [311, 188] width 66 height 12
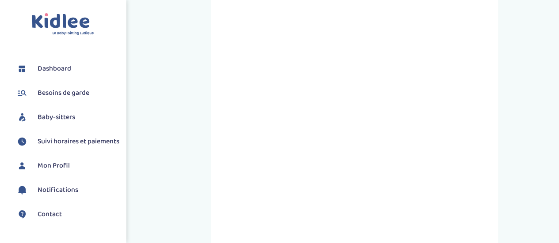
scroll to position [503, 0]
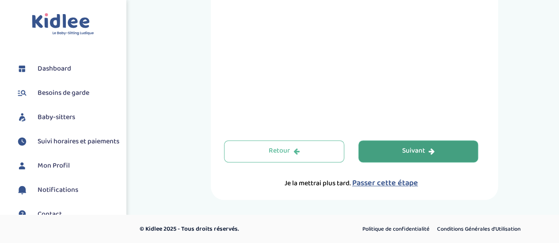
click at [407, 151] on div "Suivant" at bounding box center [417, 151] width 33 height 10
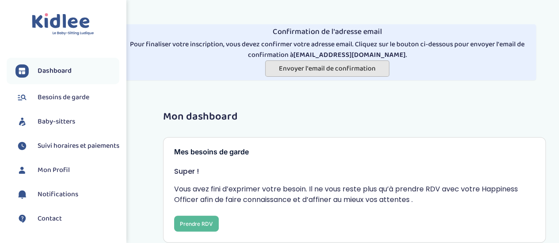
click at [337, 70] on span "Envoyer l'email de confirmation" at bounding box center [327, 68] width 97 height 11
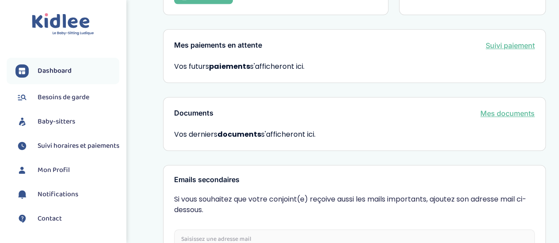
scroll to position [397, 0]
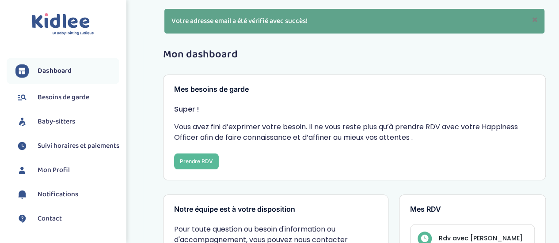
click at [52, 125] on span "Baby-sitters" at bounding box center [57, 122] width 38 height 11
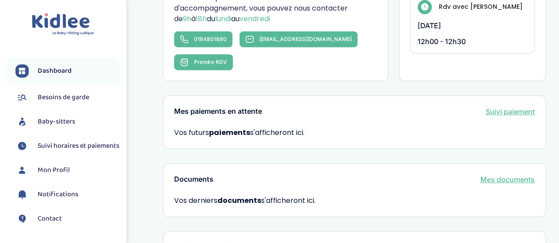
scroll to position [221, 0]
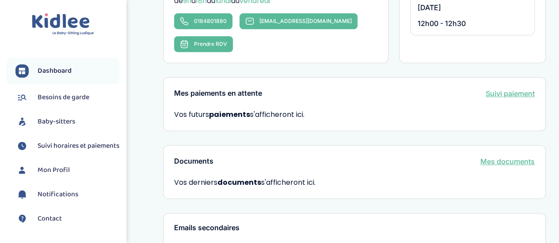
click at [61, 98] on span "Besoins de garde" at bounding box center [64, 97] width 52 height 11
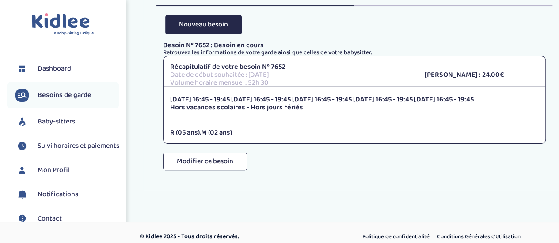
scroll to position [65, 0]
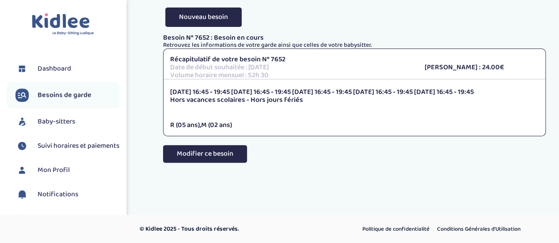
click at [198, 152] on button "Modifier ce besoin" at bounding box center [205, 154] width 84 height 18
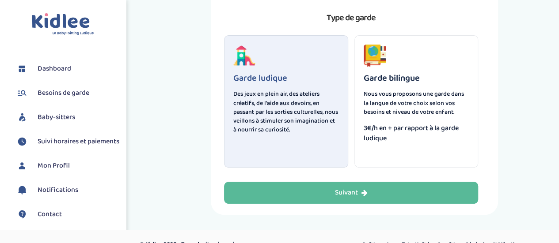
scroll to position [79, 0]
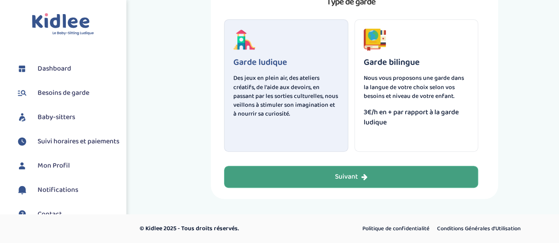
click at [412, 180] on button "Suivant" at bounding box center [351, 177] width 254 height 22
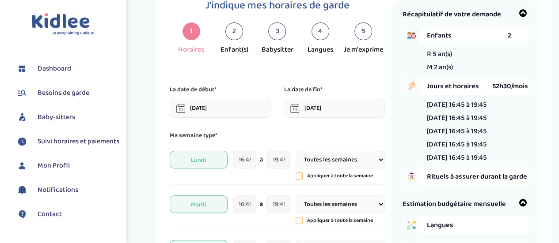
scroll to position [77, 0]
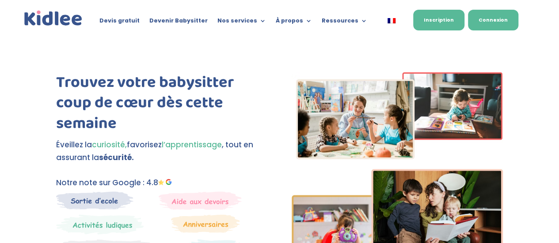
click at [499, 17] on link "Connexion" at bounding box center [493, 20] width 50 height 21
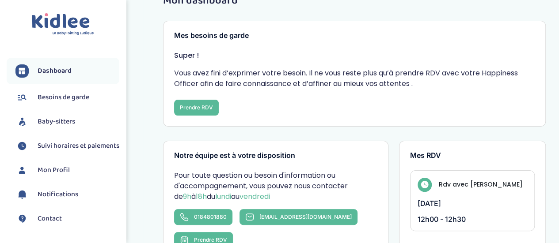
scroll to position [44, 0]
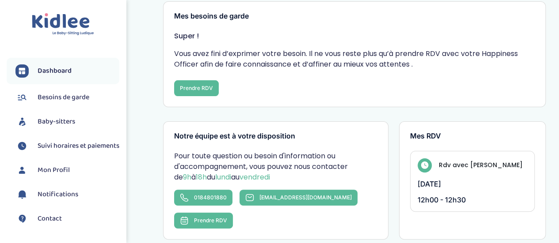
click at [51, 98] on span "Besoins de garde" at bounding box center [64, 97] width 52 height 11
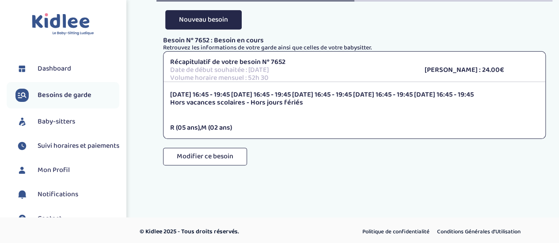
scroll to position [65, 0]
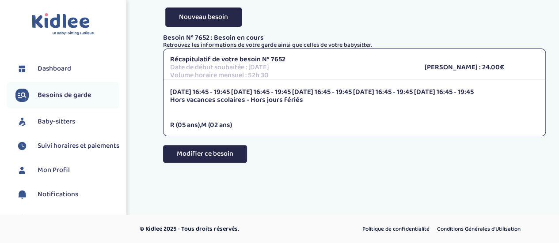
click at [200, 156] on button "Modifier ce besoin" at bounding box center [205, 154] width 84 height 18
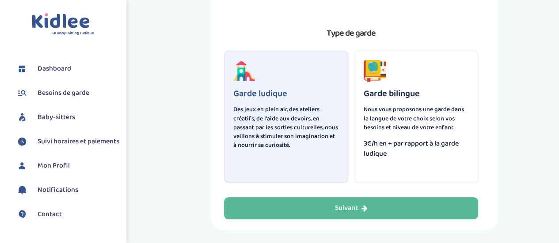
scroll to position [79, 0]
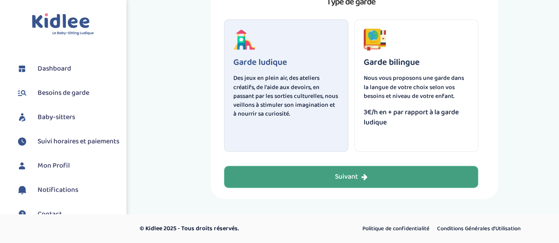
click at [370, 182] on button "Suivant" at bounding box center [351, 177] width 254 height 22
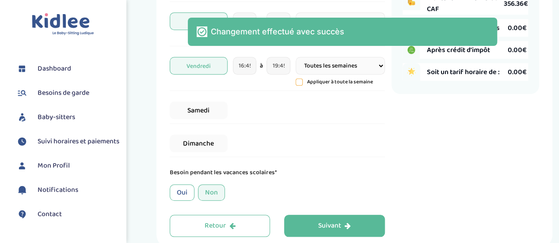
scroll to position [309, 0]
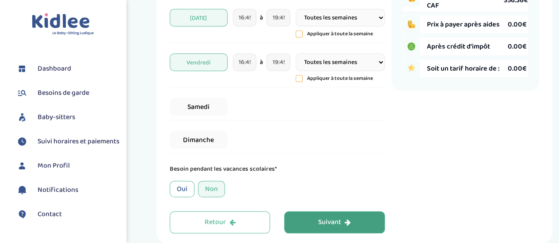
click at [318, 233] on button "Suivant" at bounding box center [334, 223] width 100 height 22
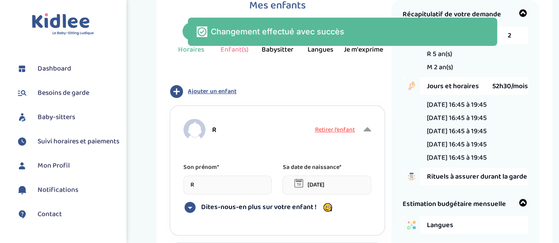
scroll to position [77, 0]
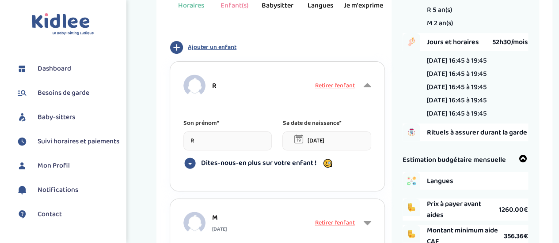
click at [345, 87] on span "Retirer l’enfant" at bounding box center [335, 86] width 40 height 10
type input "M"
type input "[DATE]"
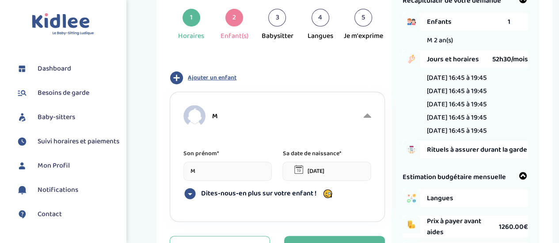
scroll to position [33, 0]
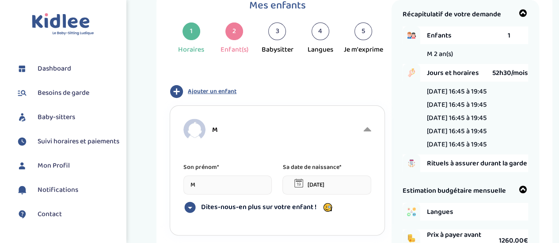
click at [216, 90] on span "Ajouter un enfant" at bounding box center [212, 91] width 49 height 9
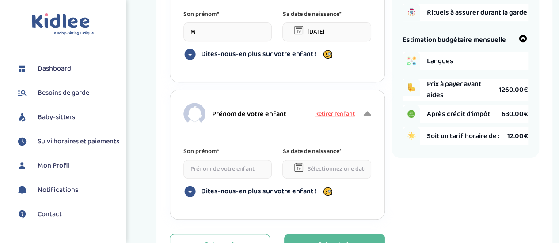
scroll to position [210, 0]
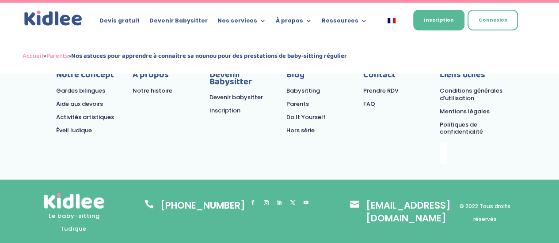
scroll to position [2318, 0]
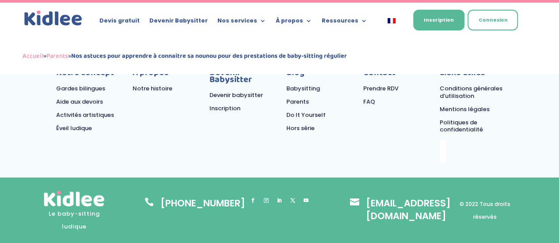
click at [368, 99] on link "FAQ" at bounding box center [369, 102] width 12 height 8
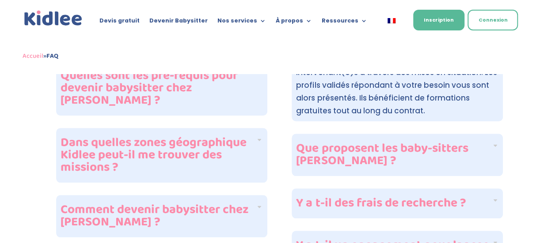
scroll to position [371, 0]
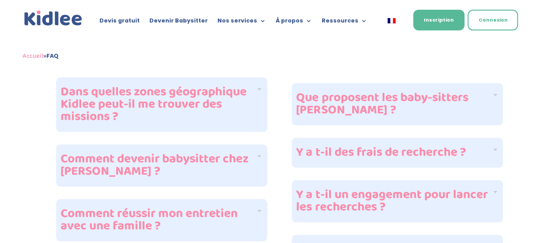
click at [159, 153] on h4 "Comment devenir babysitter chez [PERSON_NAME] ?" at bounding box center [158, 165] width 195 height 25
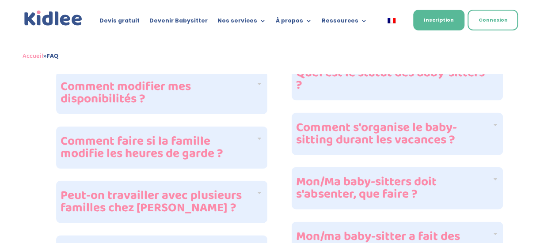
scroll to position [968, 0]
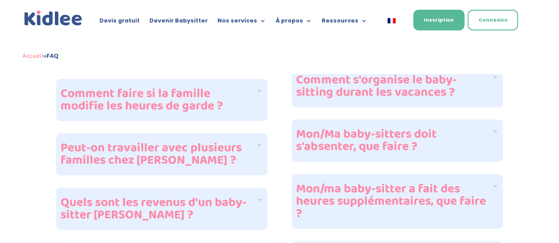
click at [176, 142] on h4 "Peut-on travailler avec plusieurs familles chez [PERSON_NAME] ?" at bounding box center [158, 154] width 195 height 25
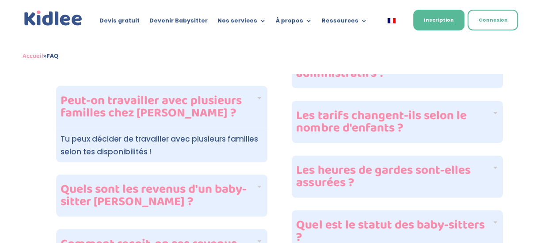
scroll to position [822, 0]
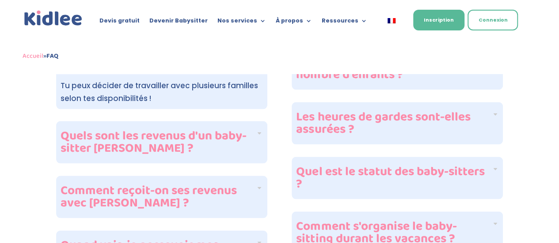
click at [177, 130] on h4 "Quels sont les revenus d'un baby-sitter [PERSON_NAME] ?" at bounding box center [158, 142] width 195 height 25
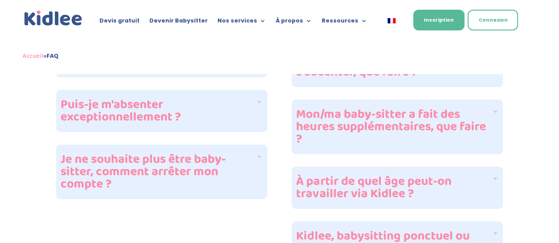
click at [172, 154] on h4 "Je ne souhaite plus être baby-sitter, comment arrêter mon compte ?" at bounding box center [158, 172] width 195 height 37
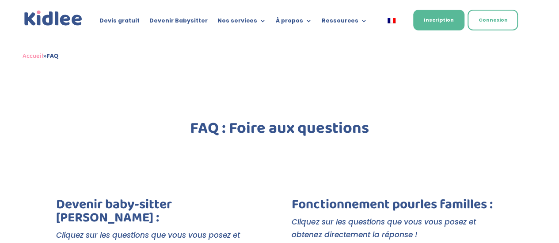
scroll to position [0, 0]
click at [294, 21] on link "À propos" at bounding box center [294, 23] width 36 height 10
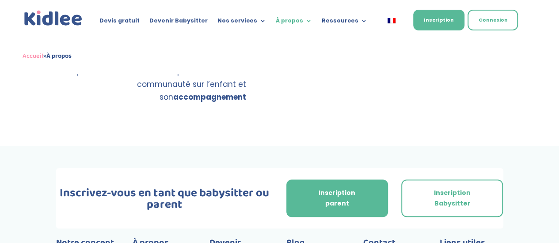
scroll to position [1767, 0]
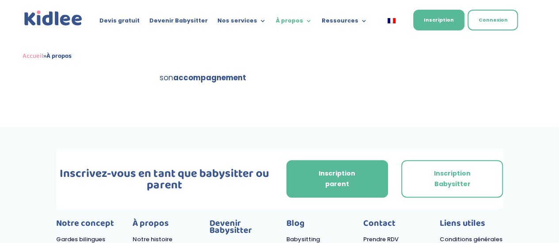
click at [244, 242] on link "Devenir babysitter" at bounding box center [235, 246] width 53 height 8
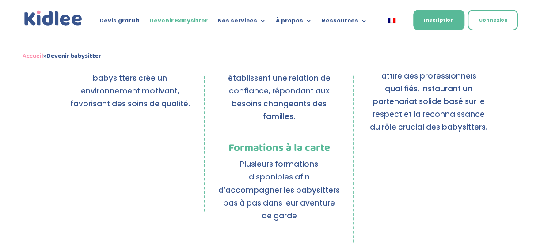
scroll to position [652, 0]
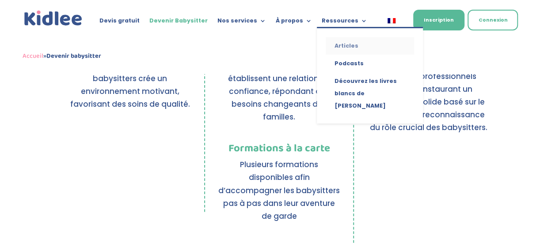
click at [341, 46] on link "Articles" at bounding box center [370, 46] width 88 height 18
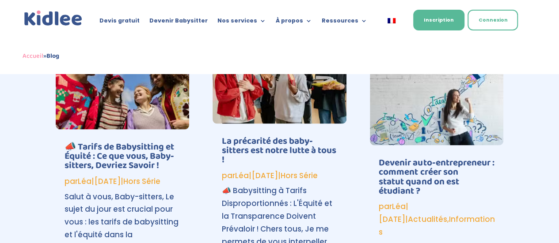
scroll to position [839, 0]
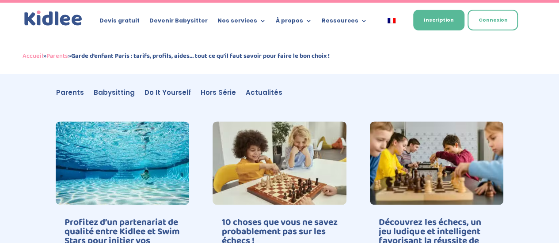
scroll to position [2297, 0]
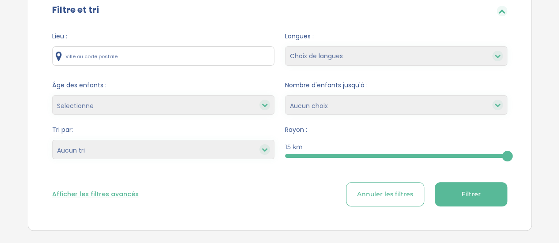
scroll to position [132, 0]
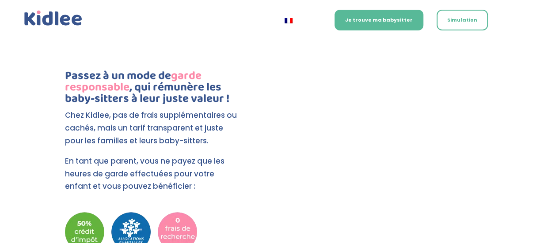
scroll to position [1943, 0]
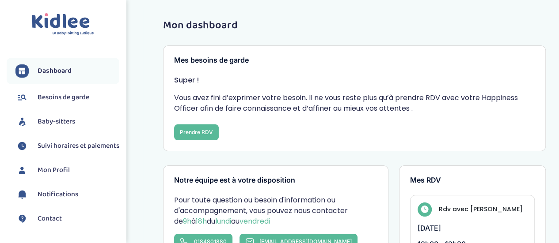
click at [54, 100] on span "Besoins de garde" at bounding box center [64, 97] width 52 height 11
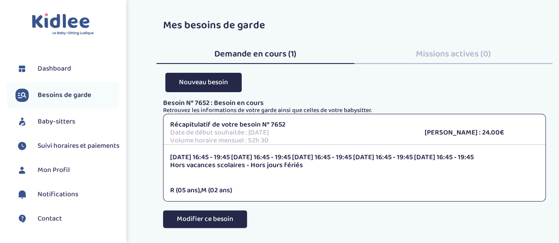
click at [208, 214] on button "Modifier ce besoin" at bounding box center [205, 220] width 84 height 18
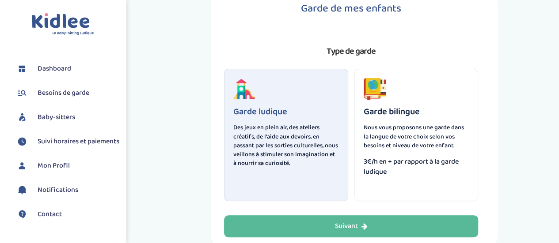
scroll to position [79, 0]
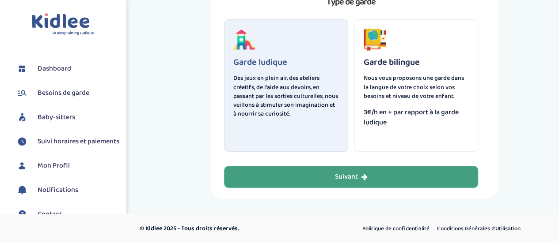
click at [366, 168] on button "Suivant" at bounding box center [351, 177] width 254 height 22
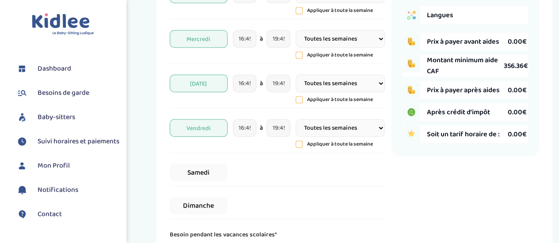
scroll to position [309, 0]
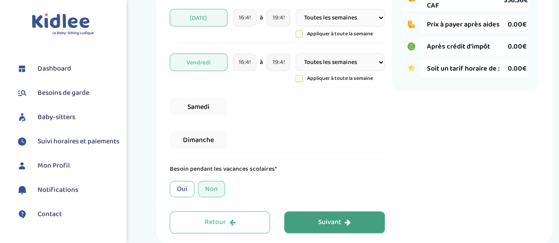
click at [323, 224] on div "Suivant" at bounding box center [334, 223] width 33 height 10
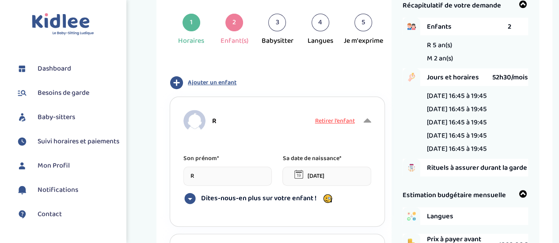
scroll to position [0, 0]
